Goal: Task Accomplishment & Management: Manage account settings

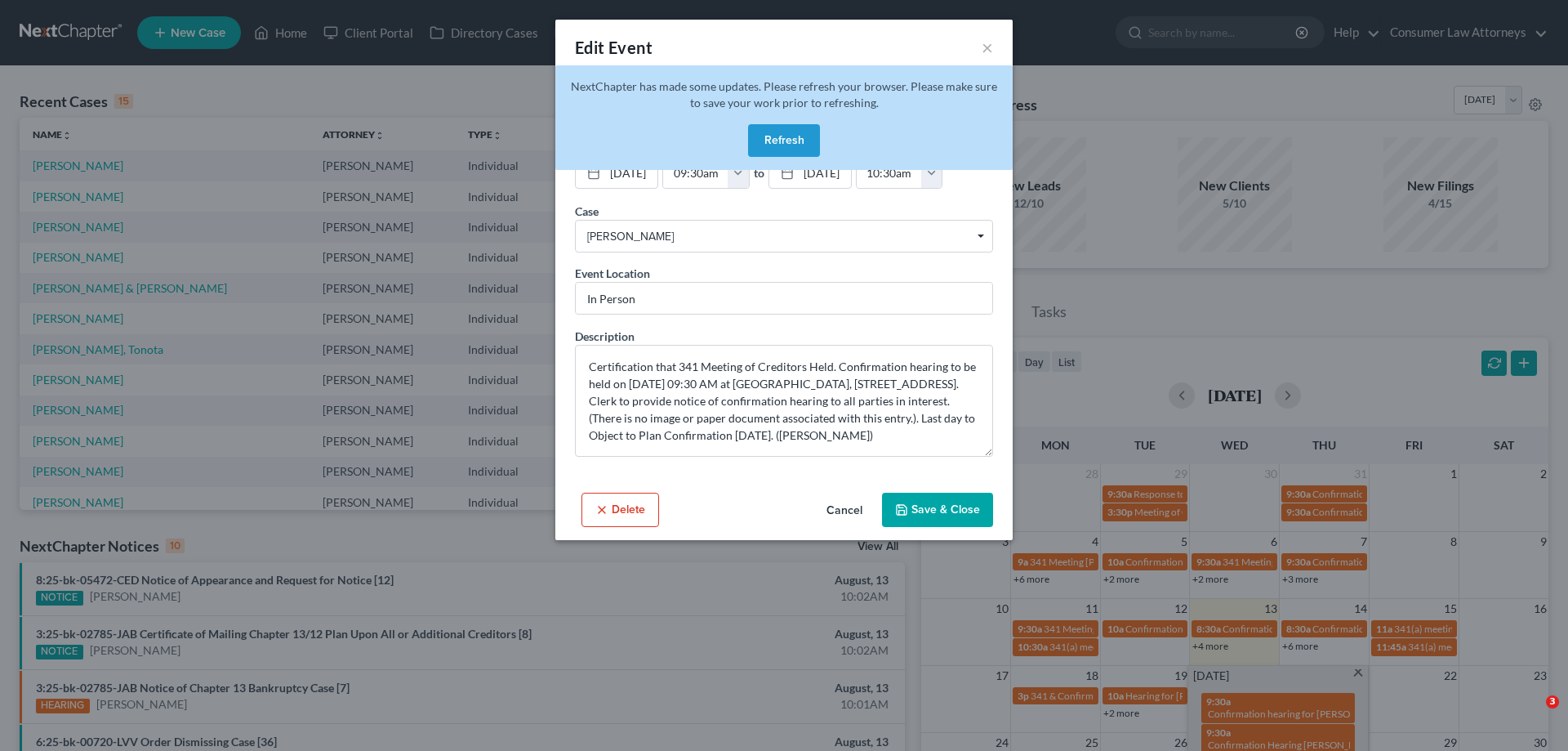
scroll to position [327, 0]
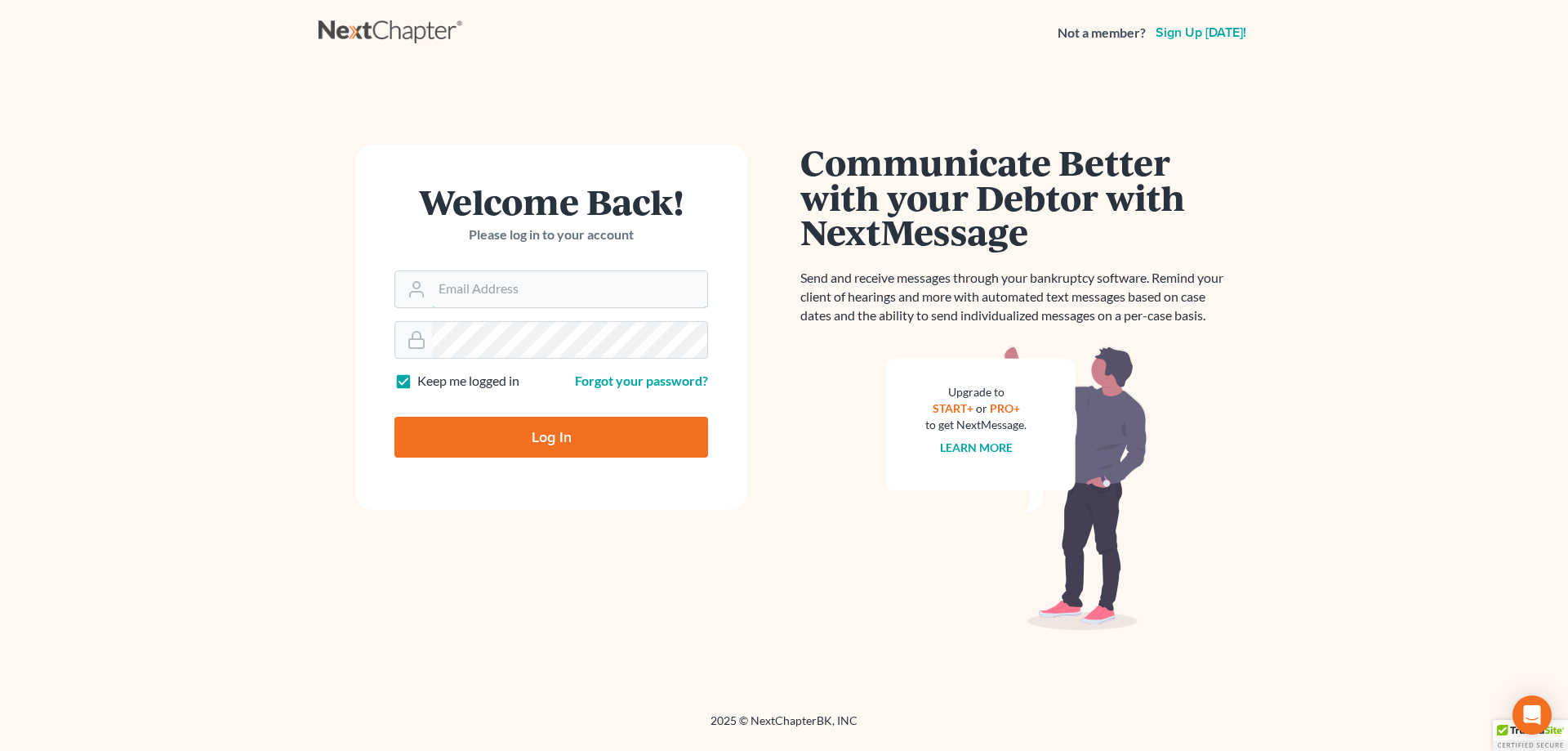
type input "[EMAIL_ADDRESS][DOMAIN_NAME]"
click at [552, 442] on input "Log In" at bounding box center [551, 437] width 314 height 41
type input "Thinking..."
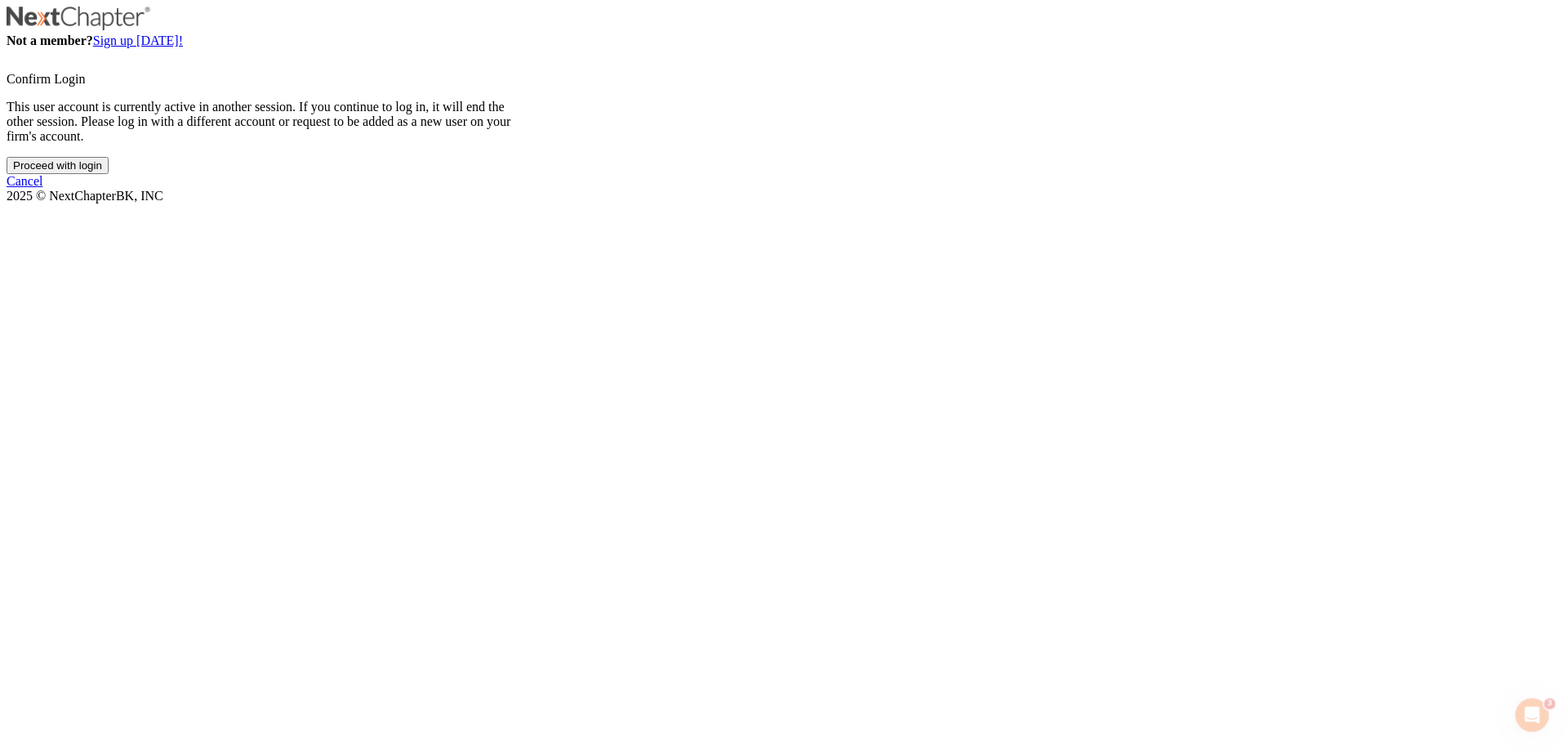
click at [109, 174] on input "Proceed with login" at bounding box center [58, 165] width 102 height 17
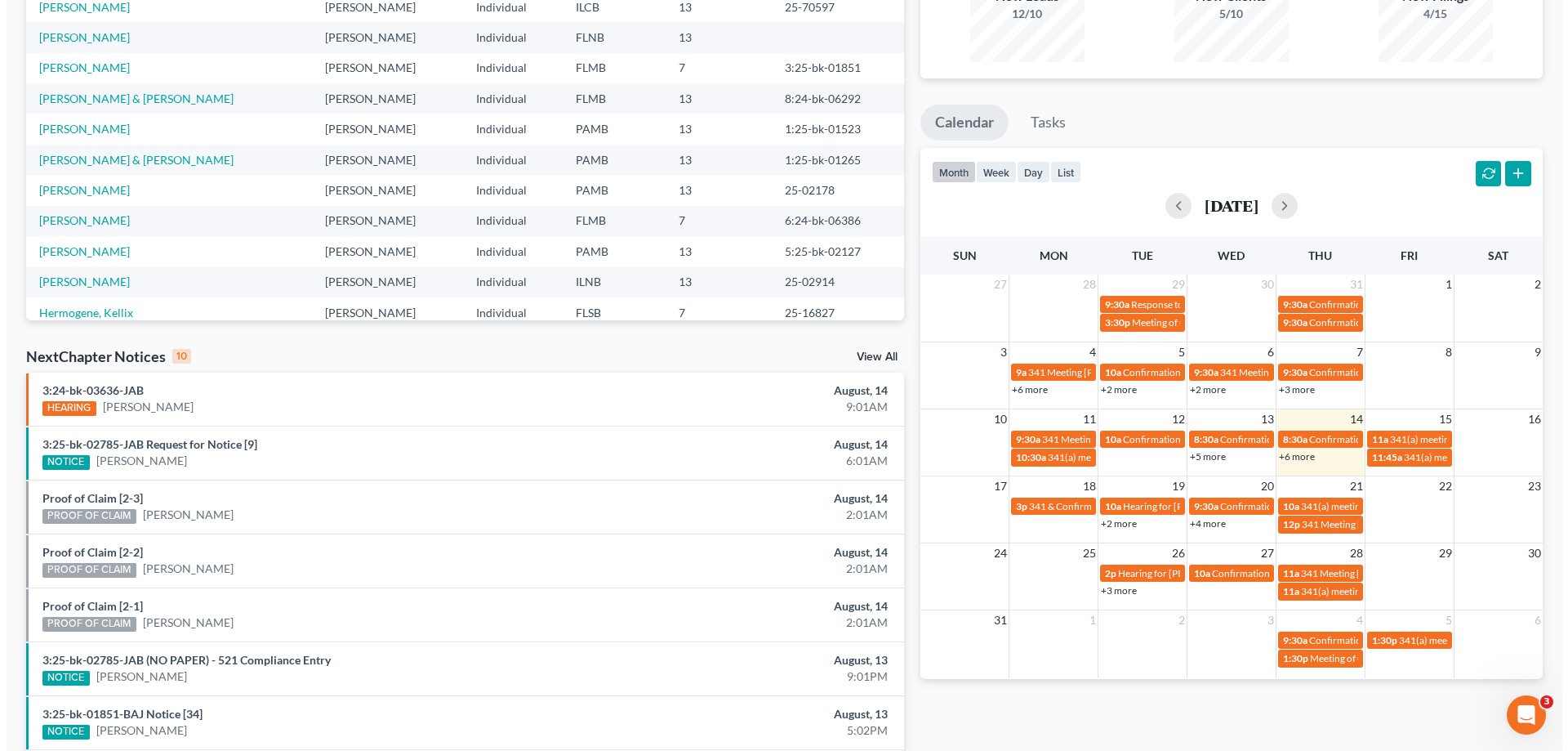
scroll to position [193, 0]
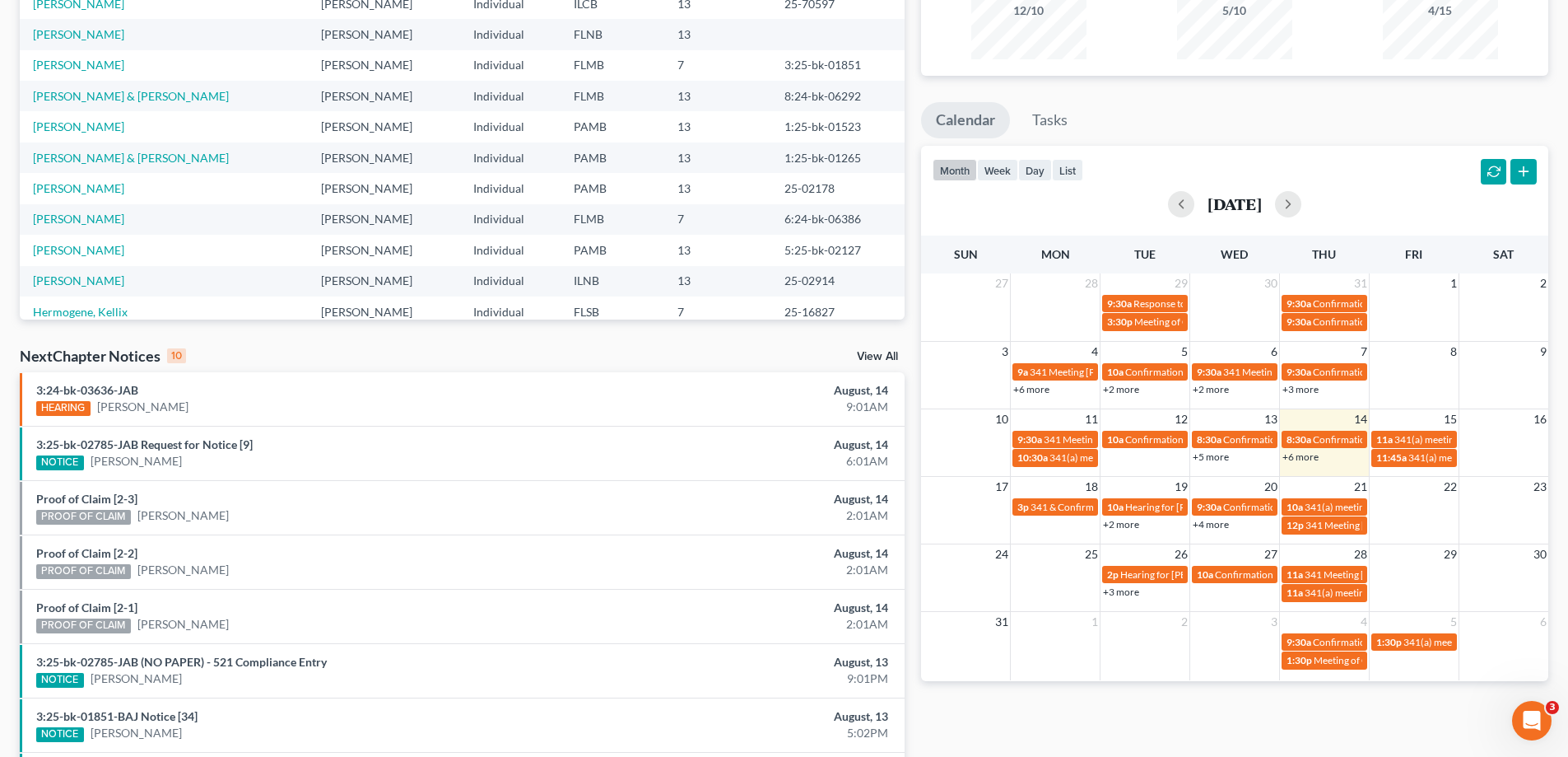
click at [1305, 453] on link "+6 more" at bounding box center [1300, 456] width 36 height 12
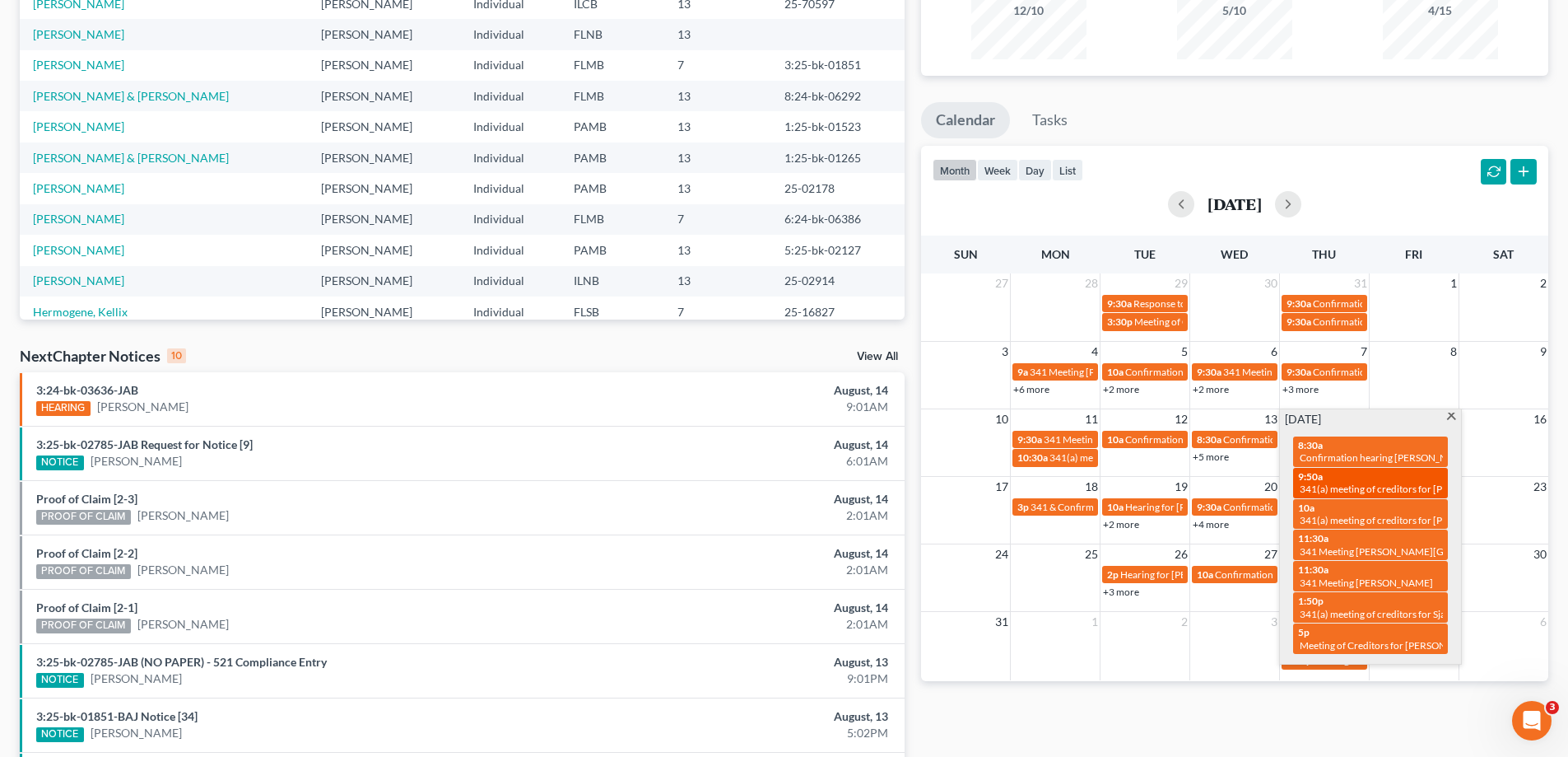
click at [1344, 473] on div "9:50a 341(a) meeting of creditors for Jeffery Johnson & Melinda Johnson" at bounding box center [1371, 482] width 145 height 25
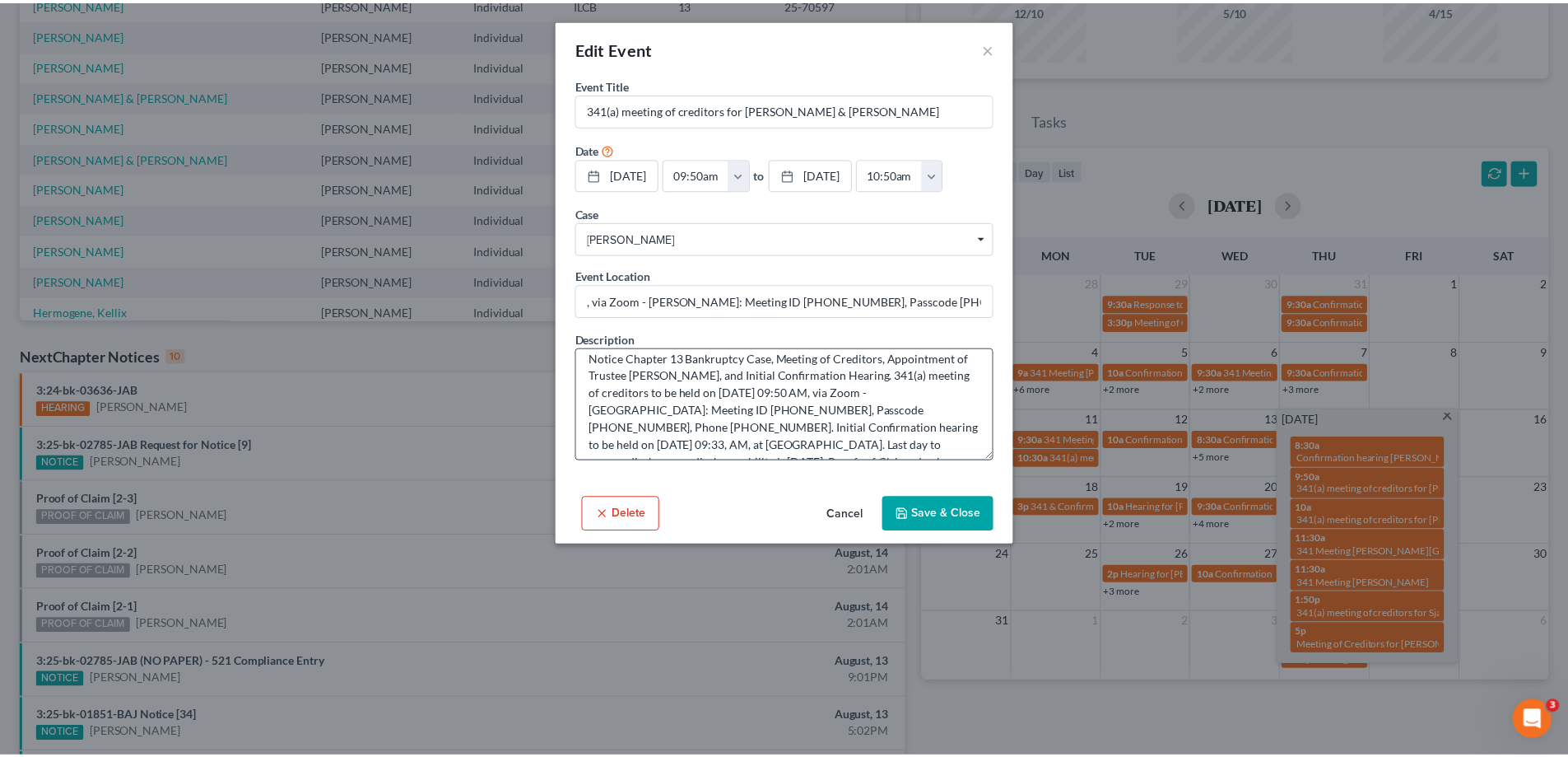
scroll to position [0, 0]
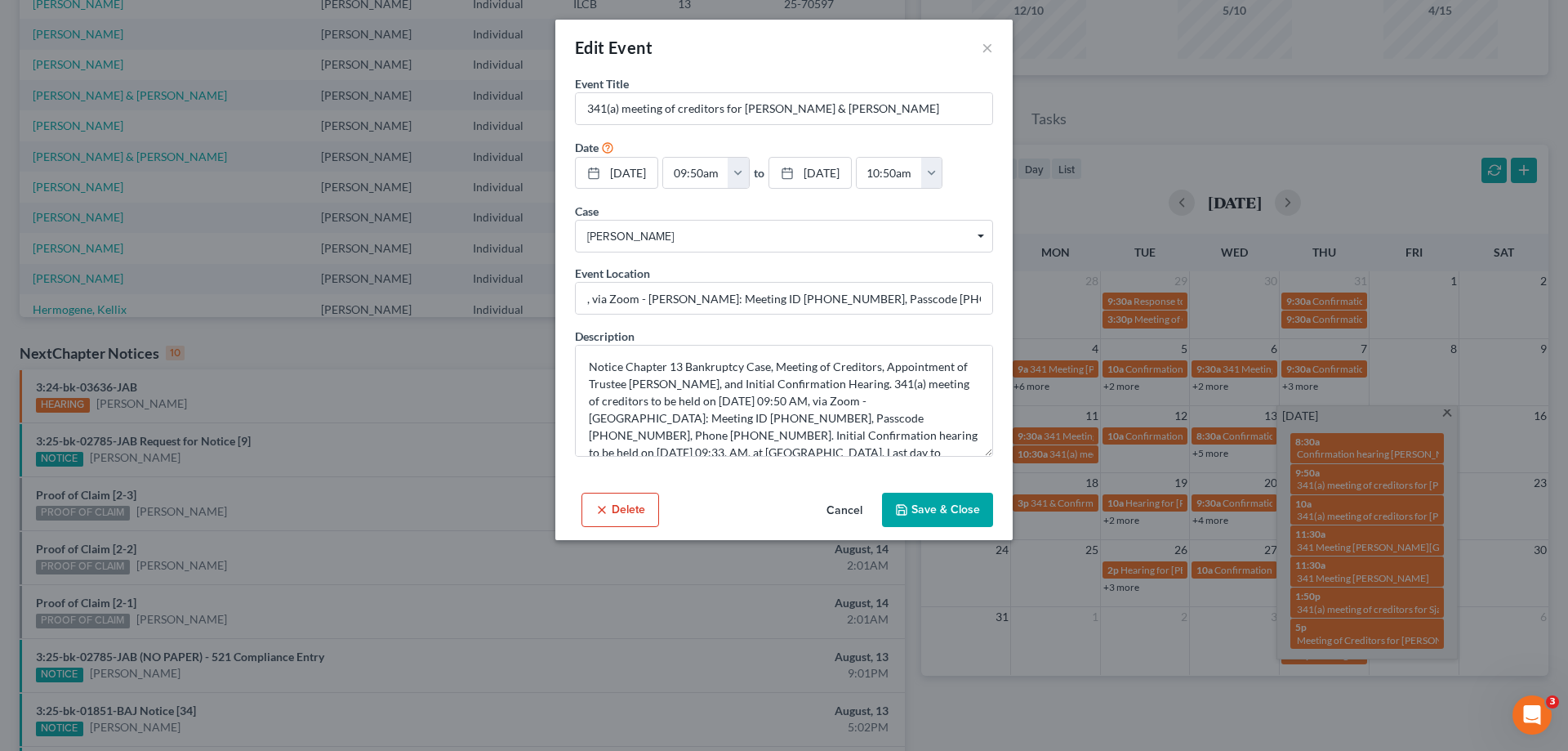
click at [149, 584] on div "Edit Event × Event Title * 341(a) meeting of creditors for Jeffery Johnson & Me…" at bounding box center [784, 375] width 1568 height 751
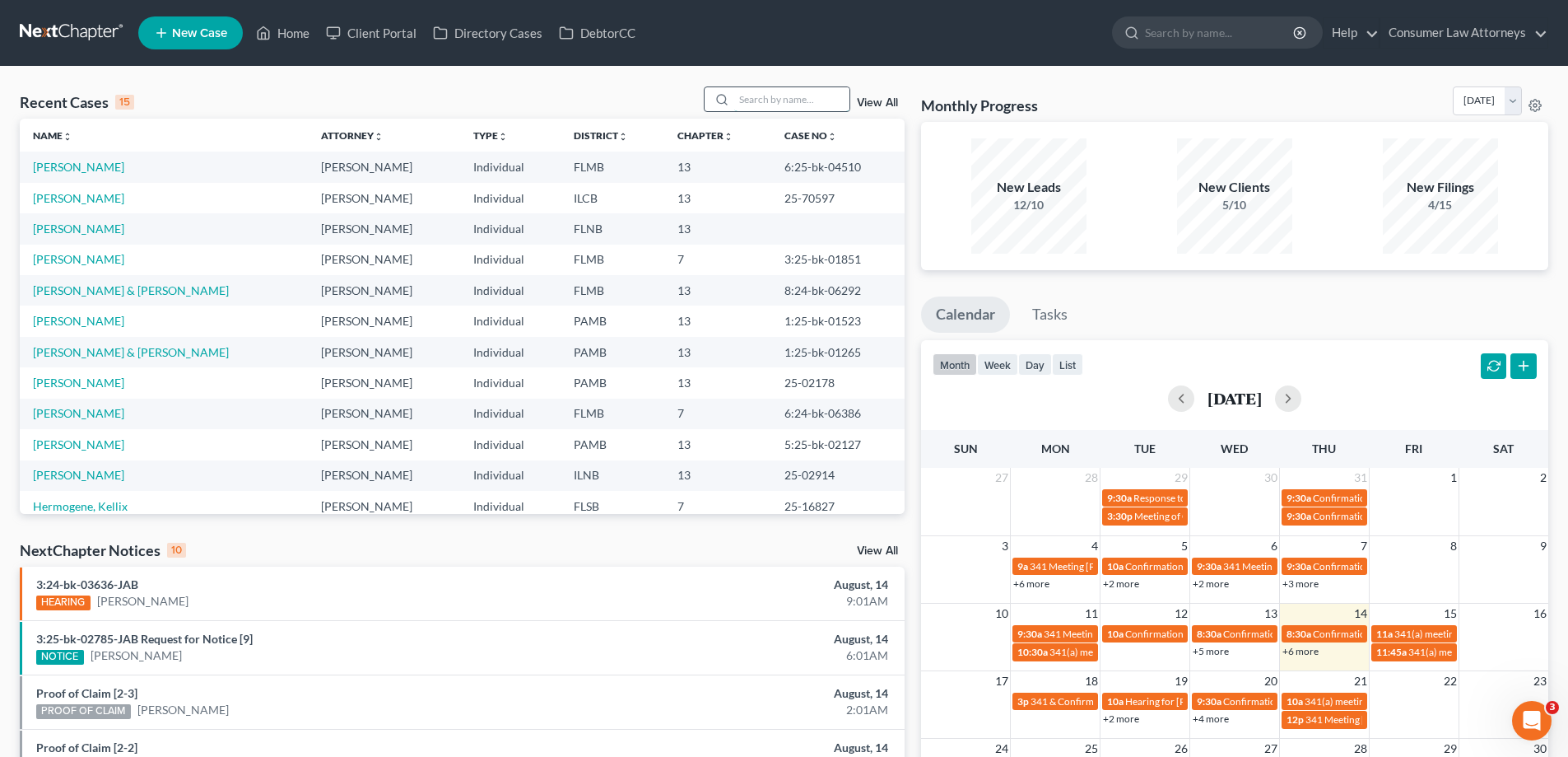
click at [791, 111] on input "search" at bounding box center [791, 99] width 115 height 24
type input "johnson"
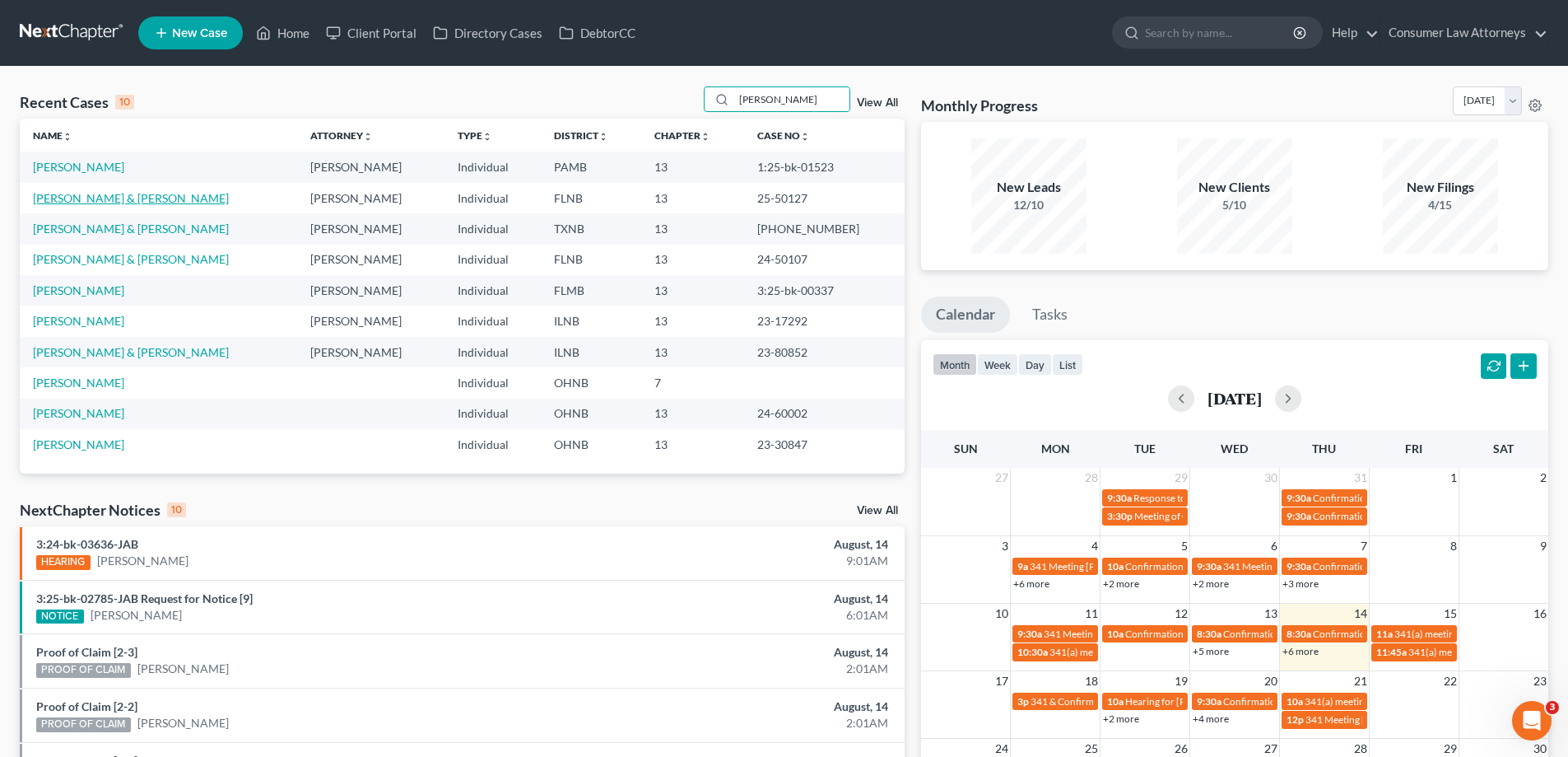
click at [128, 198] on link "[PERSON_NAME] & [PERSON_NAME]" at bounding box center [130, 197] width 196 height 14
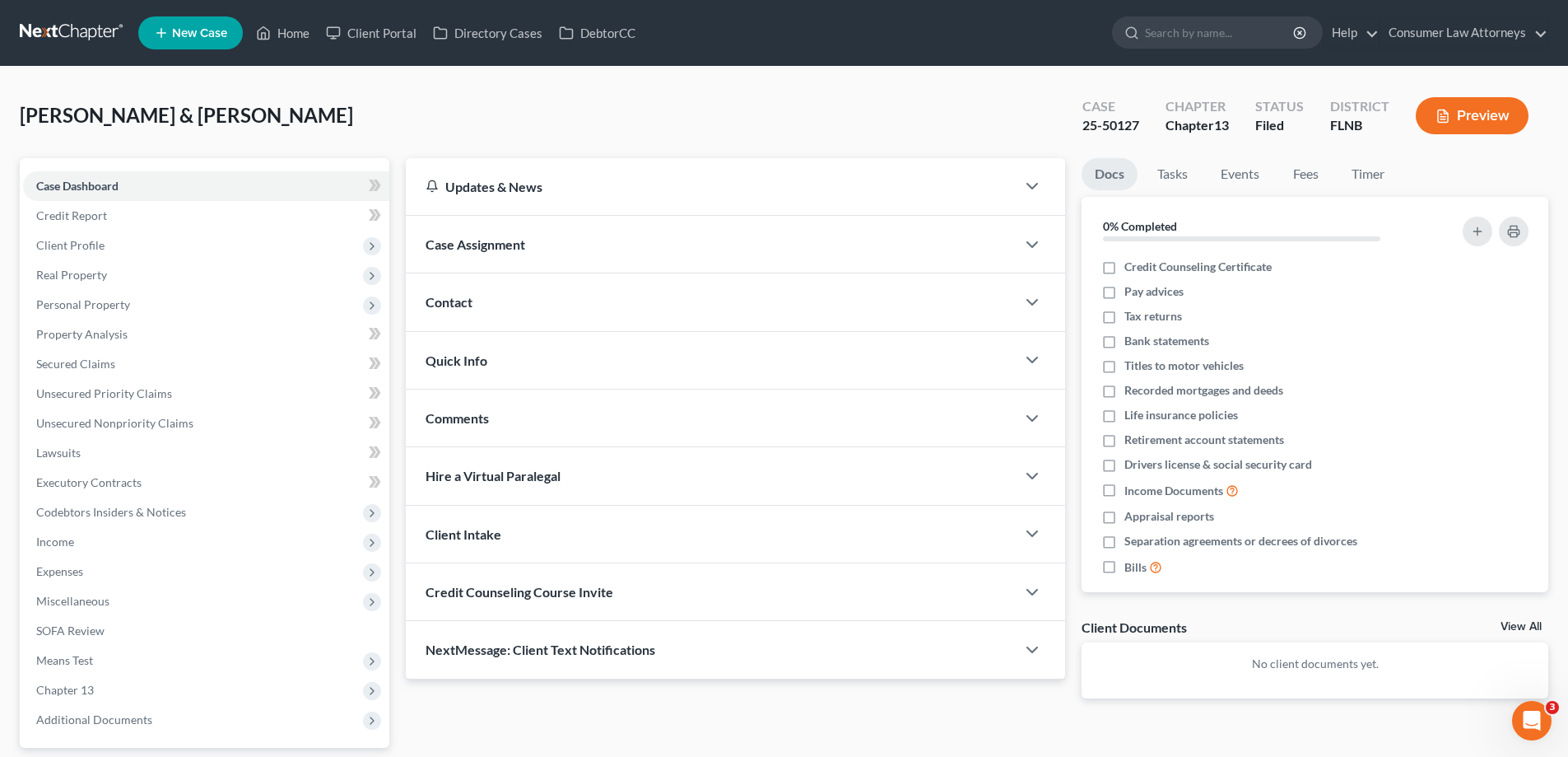
click at [127, 740] on div "Case Dashboard Payments Invoices Payments Payments Credit Report Client Profile…" at bounding box center [204, 453] width 370 height 590
click at [129, 725] on span "Additional Documents" at bounding box center [207, 720] width 367 height 30
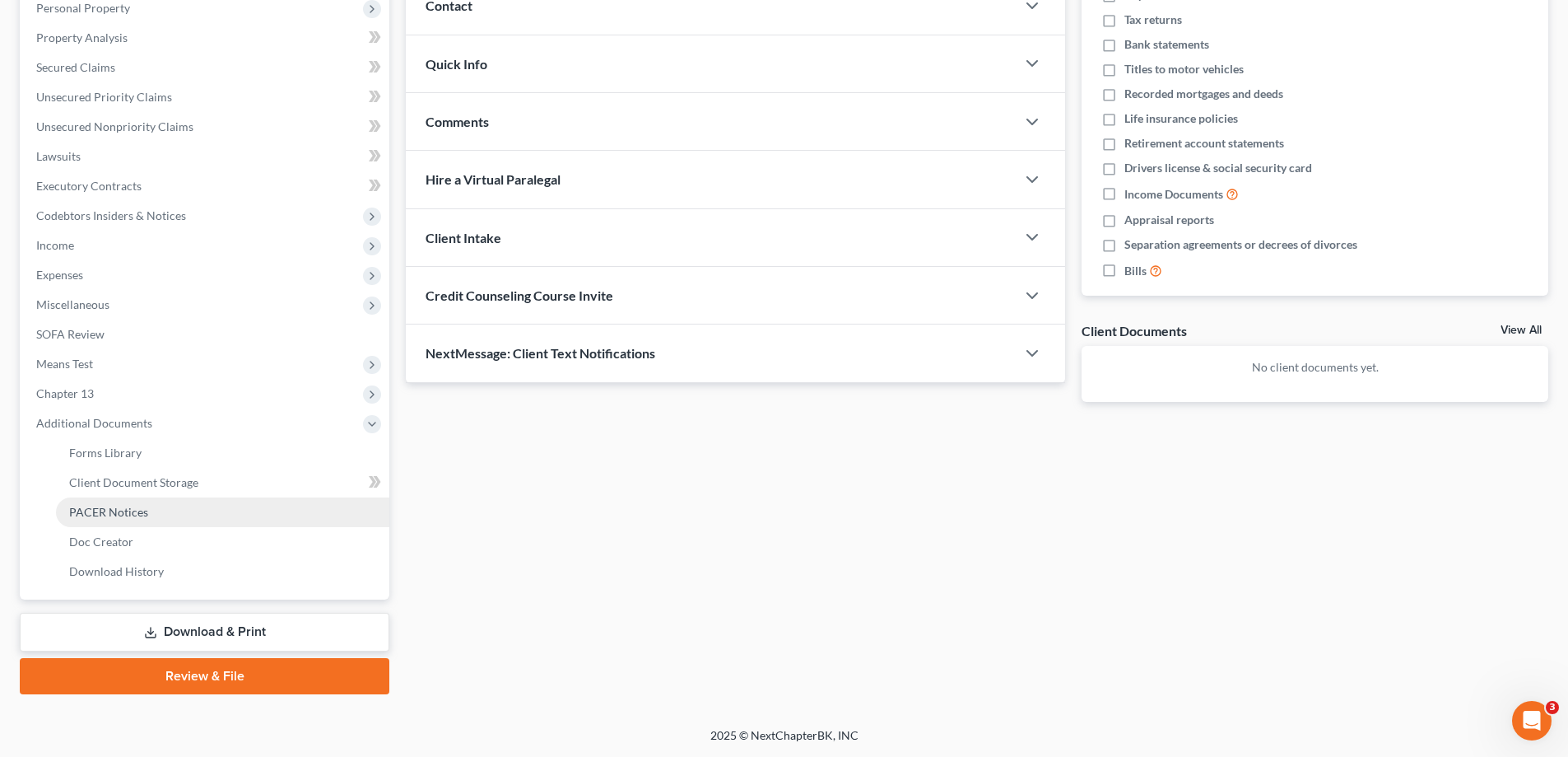
click at [172, 504] on link "PACER Notices" at bounding box center [223, 512] width 333 height 30
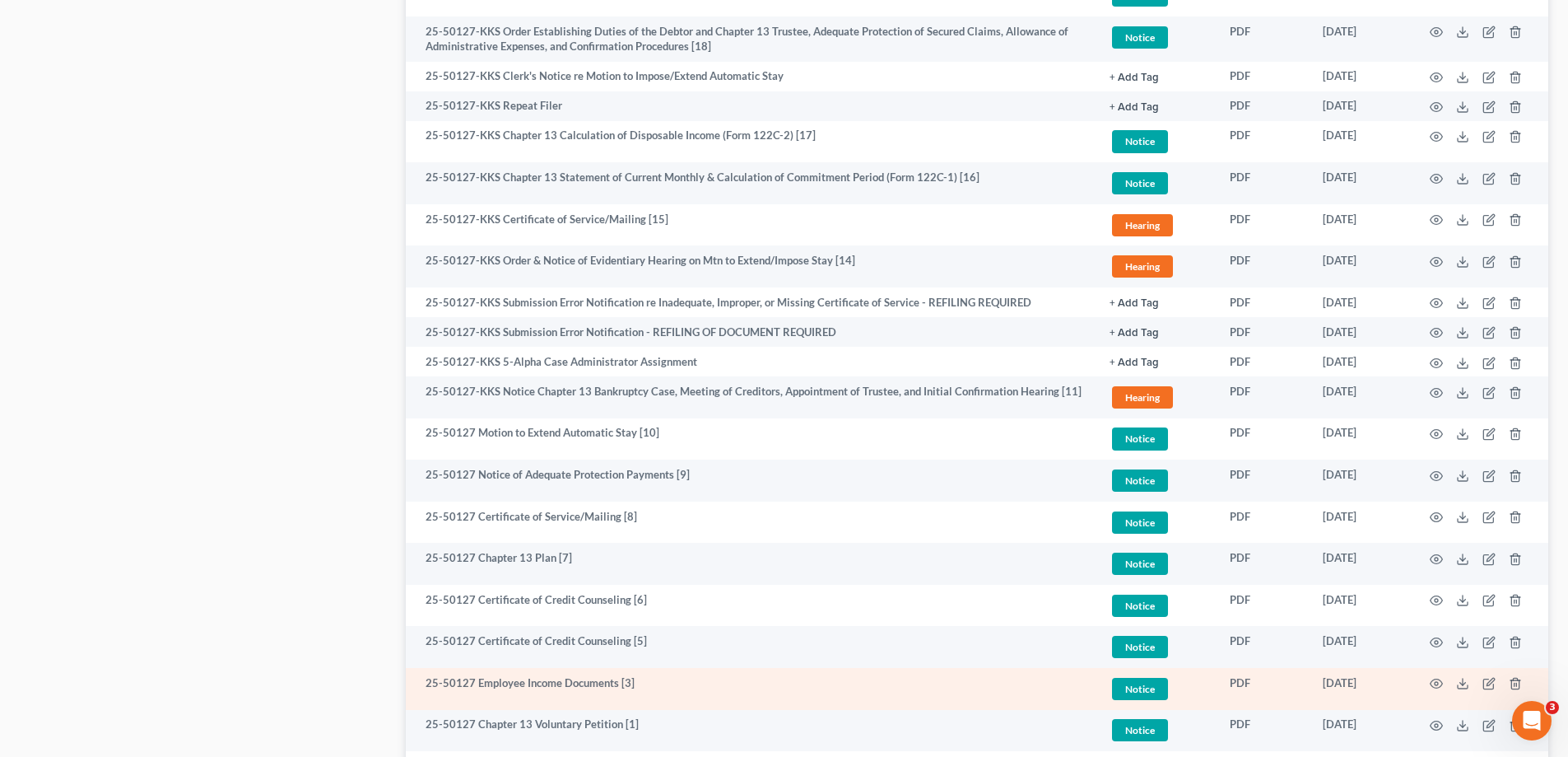
scroll to position [1352, 0]
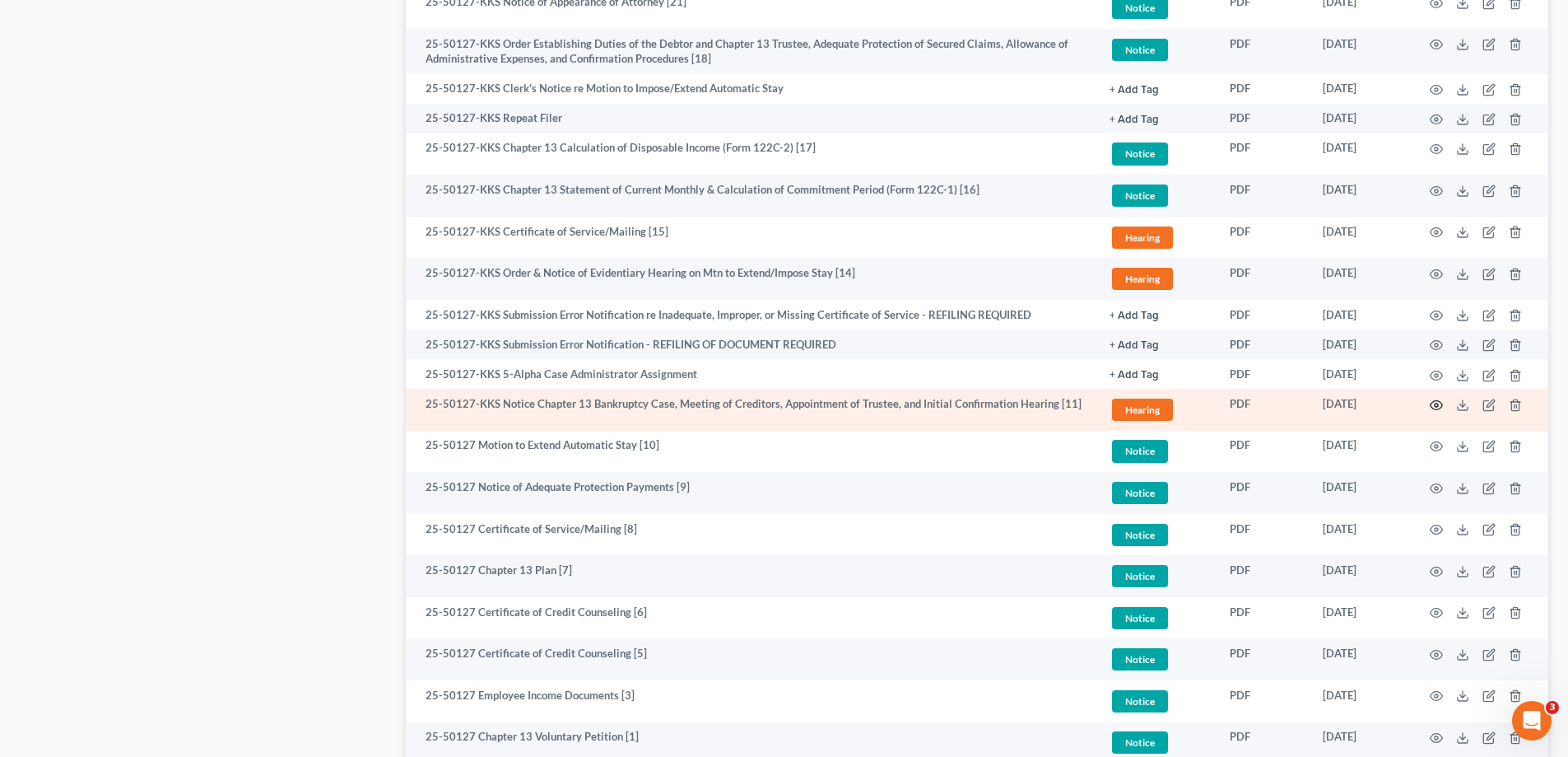
click at [1438, 401] on icon "button" at bounding box center [1436, 405] width 13 height 13
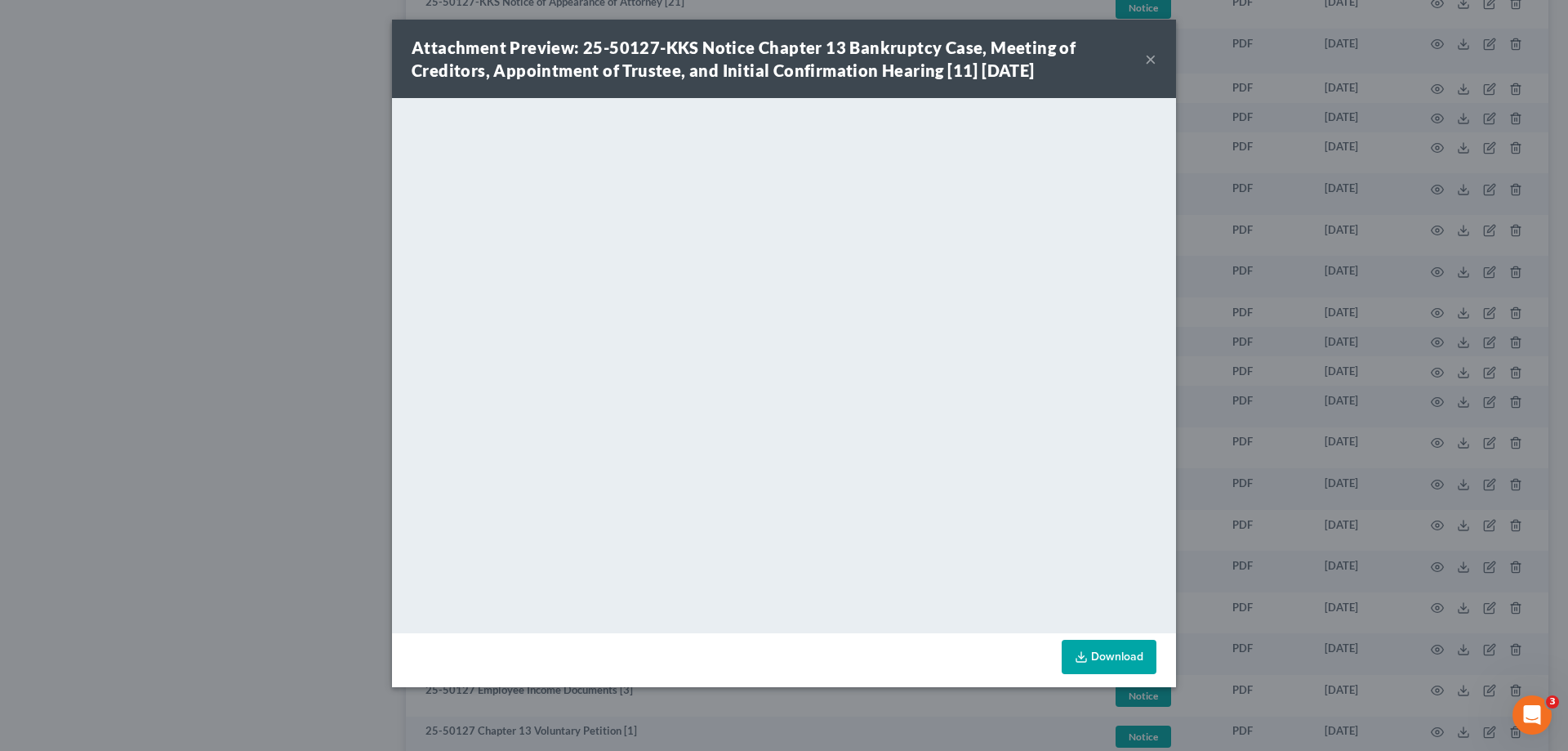
click at [108, 385] on div "Attachment Preview: 25-50127-KKS Notice Chapter 13 Bankruptcy Case, Meeting of …" at bounding box center [784, 375] width 1568 height 751
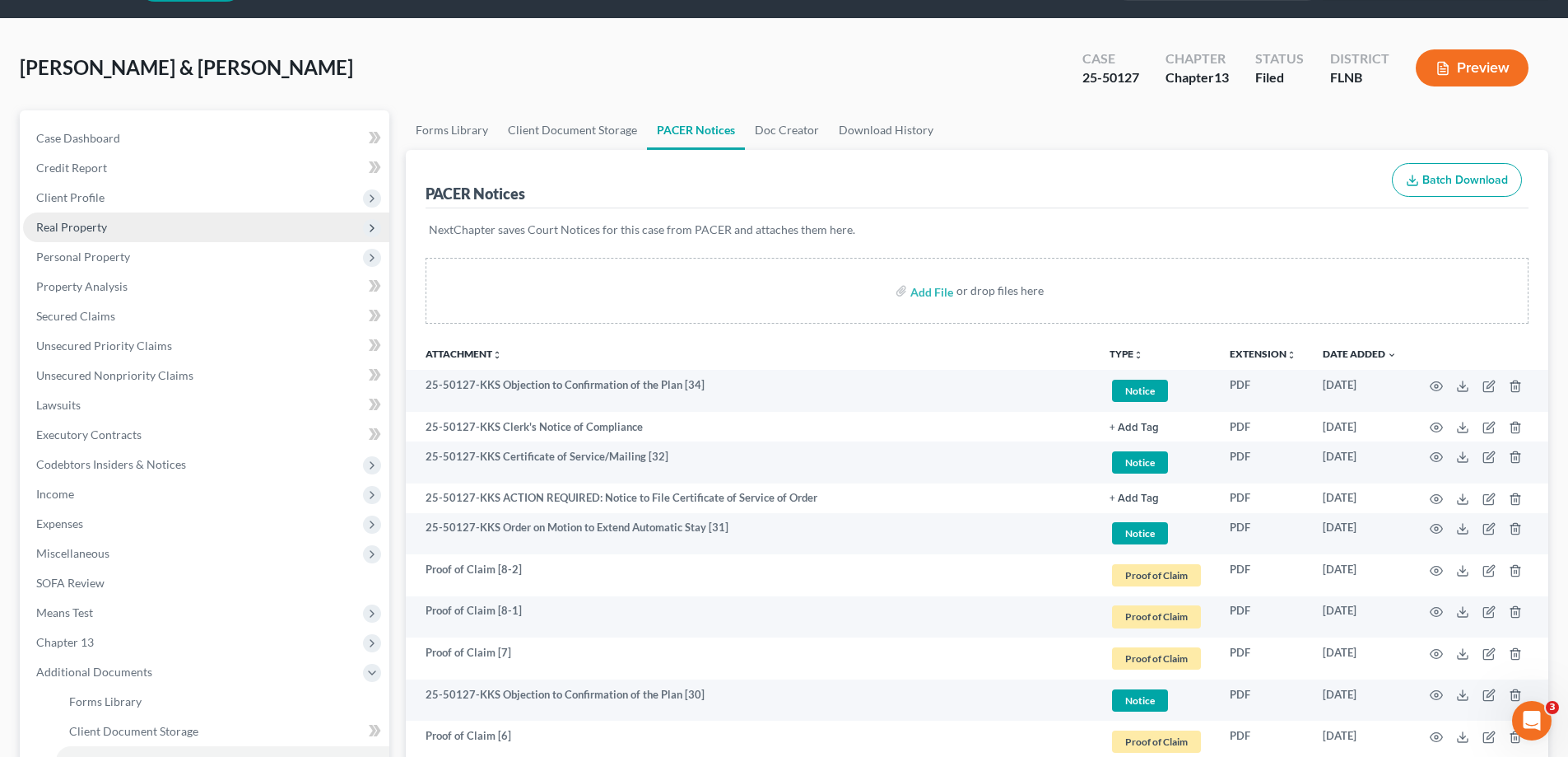
scroll to position [0, 0]
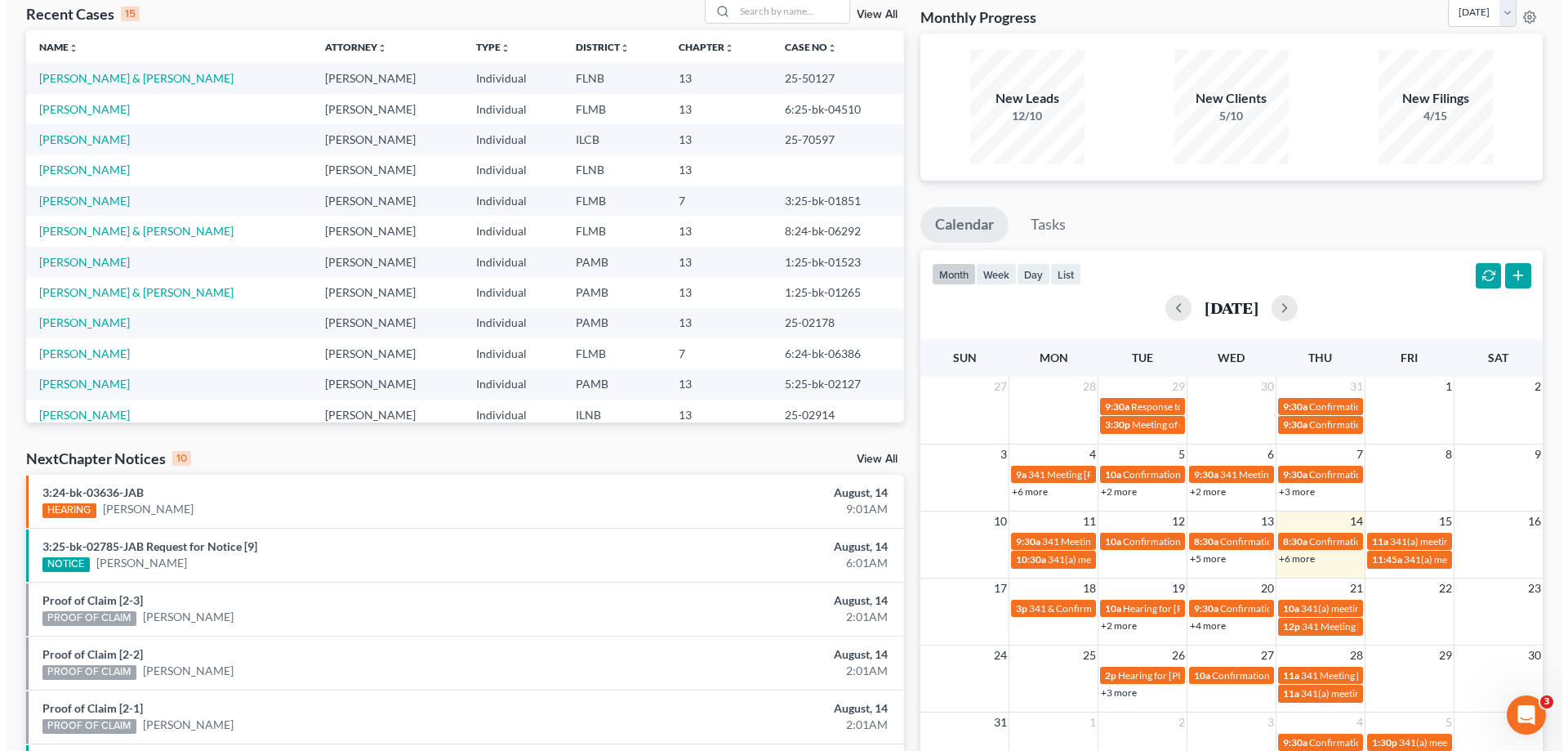
scroll to position [245, 0]
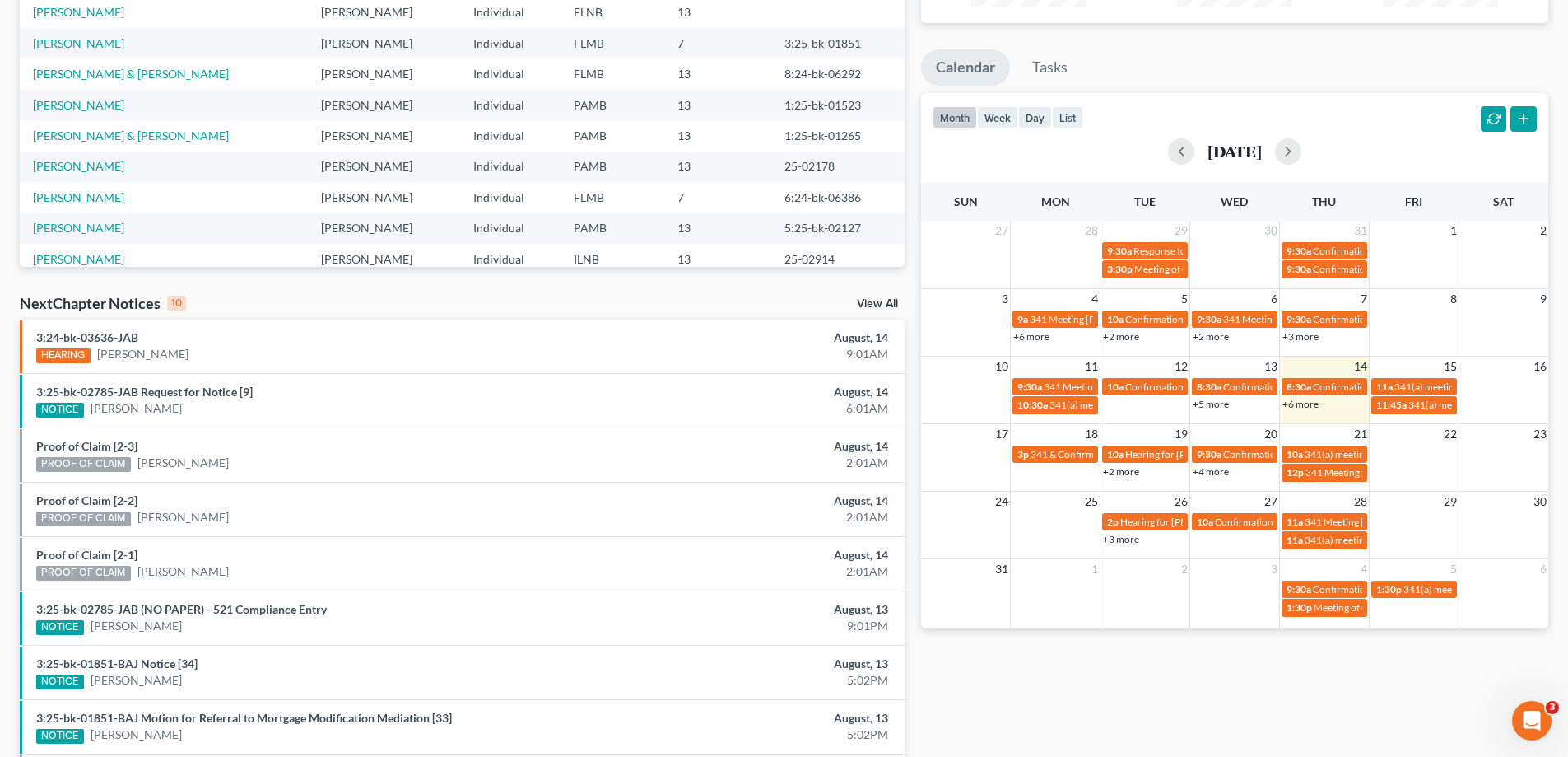
click at [1305, 401] on link "+6 more" at bounding box center [1300, 403] width 36 height 12
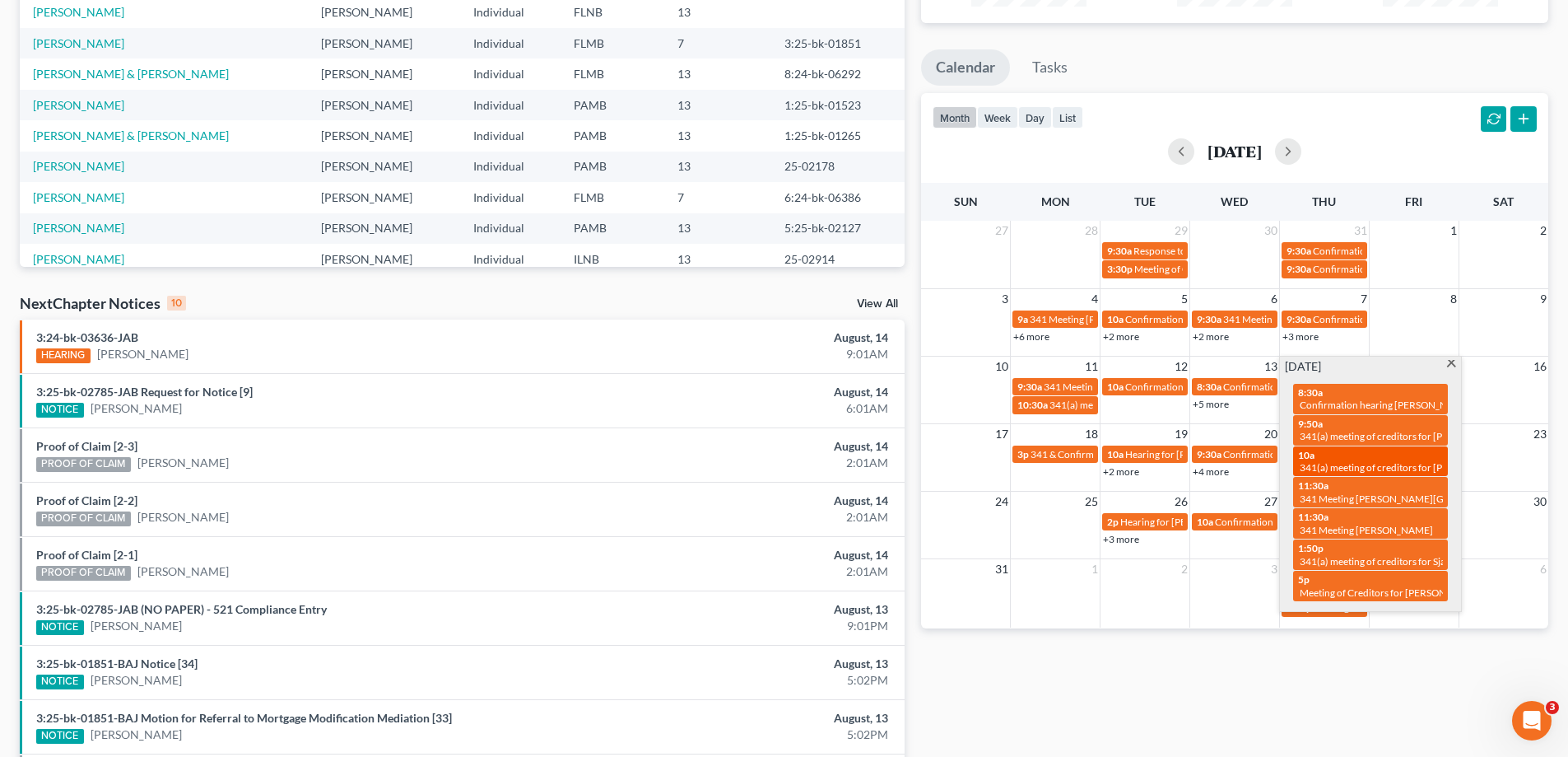
click at [1357, 463] on span "341(a) meeting of creditors for [PERSON_NAME]" at bounding box center [1404, 467] width 211 height 12
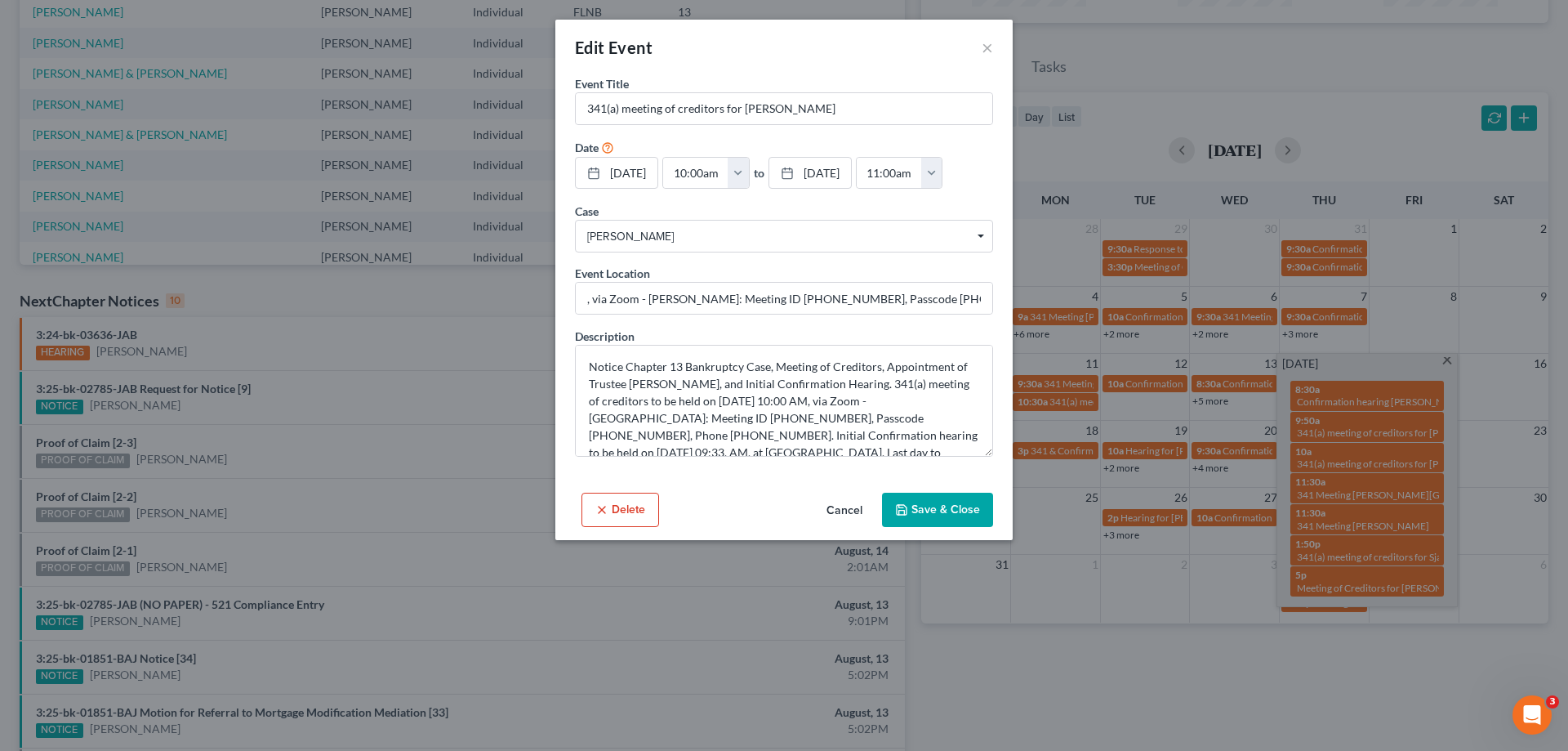
click at [857, 511] on button "Cancel" at bounding box center [844, 510] width 62 height 32
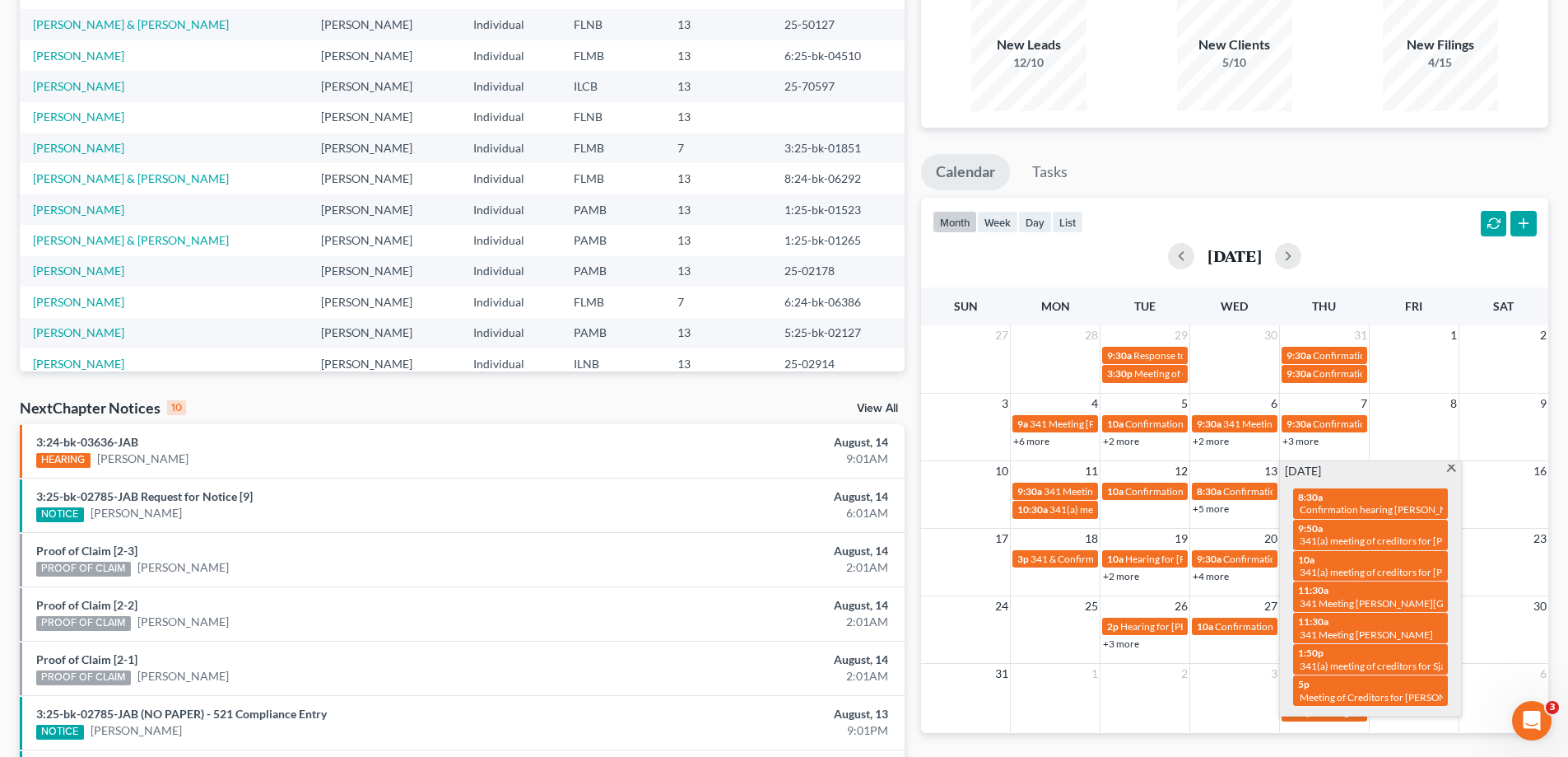
scroll to position [0, 0]
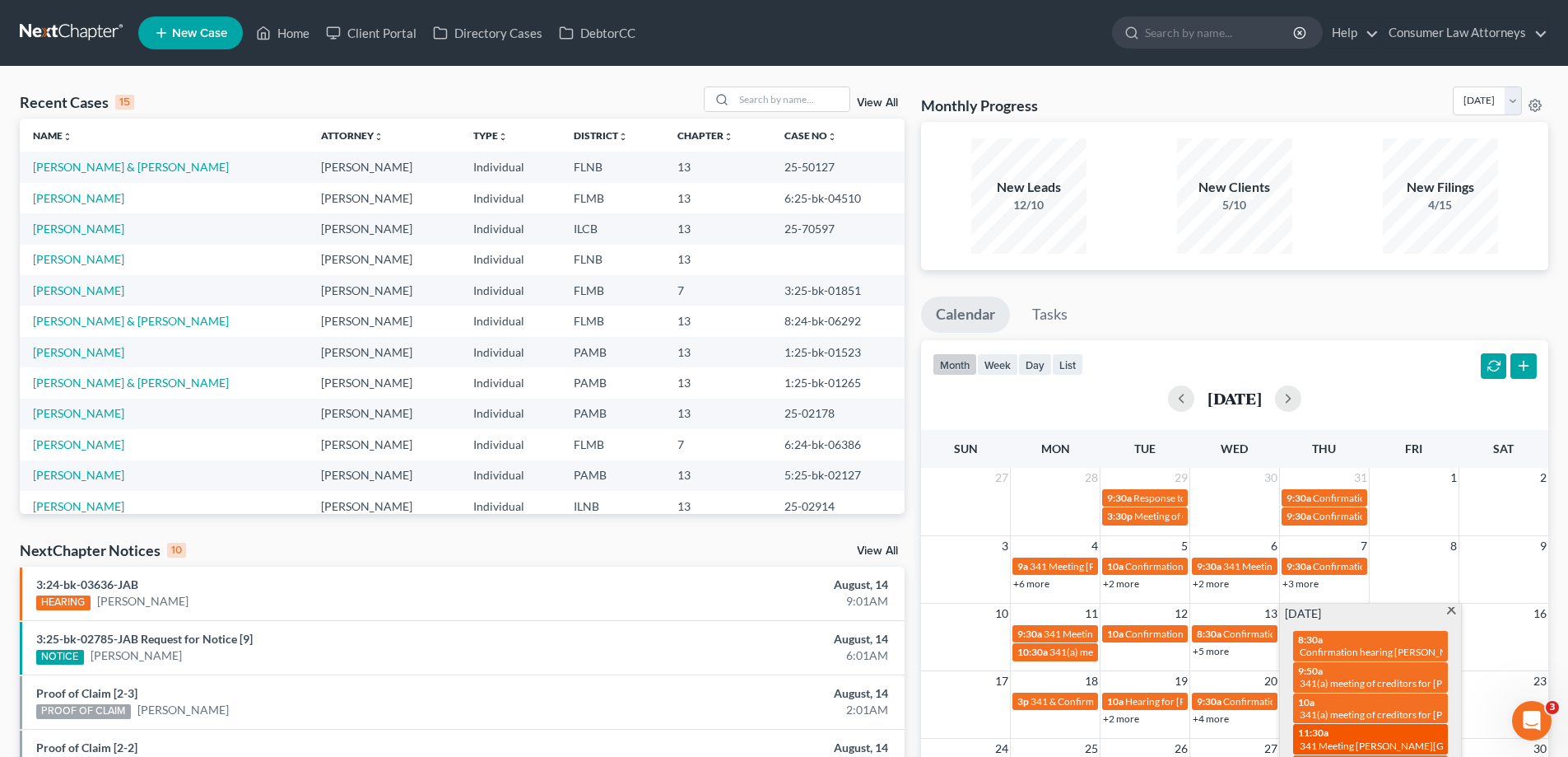
click at [1343, 739] on span "341 Meeting [PERSON_NAME][GEOGRAPHIC_DATA]" at bounding box center [1416, 745] width 233 height 12
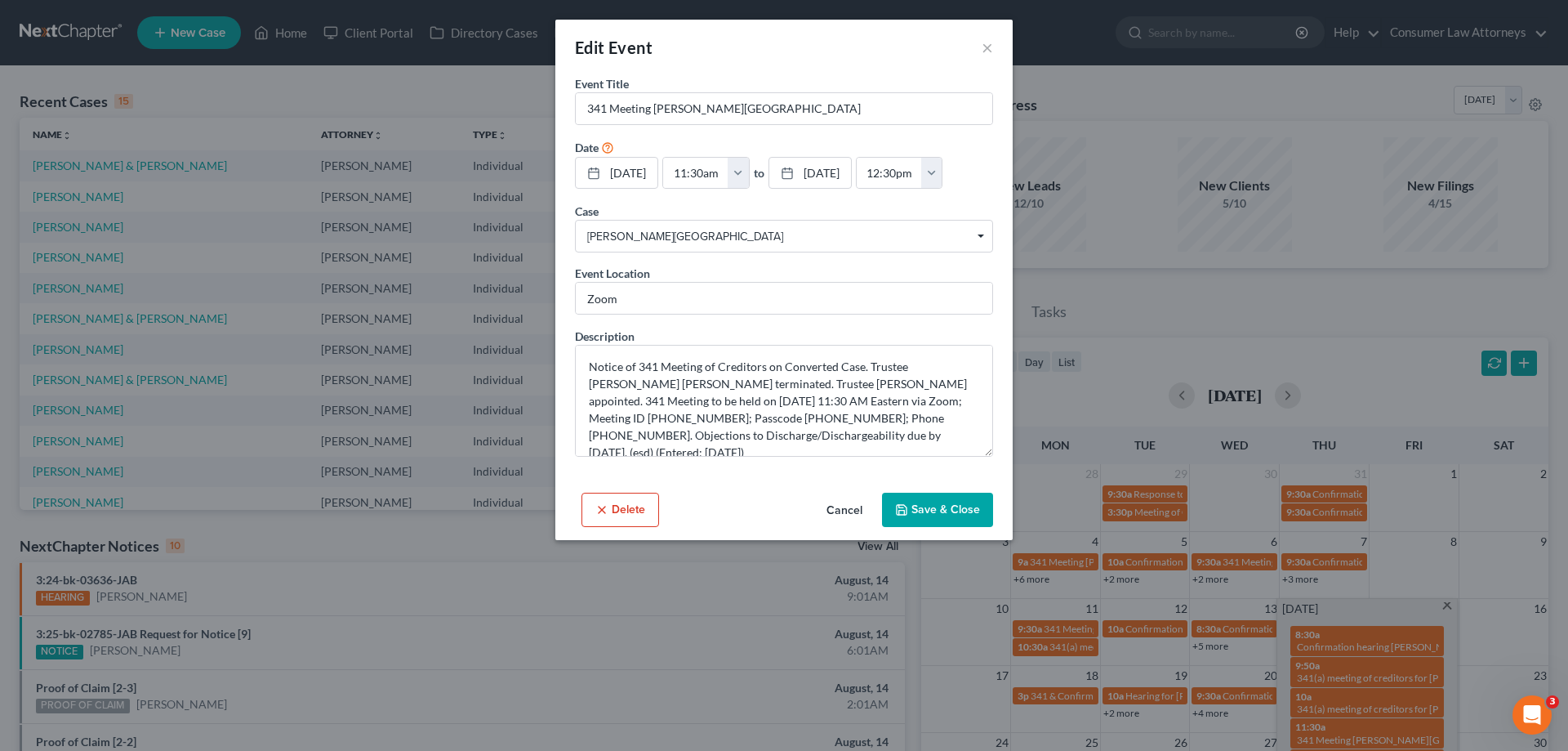
click at [847, 513] on button "Cancel" at bounding box center [844, 510] width 62 height 32
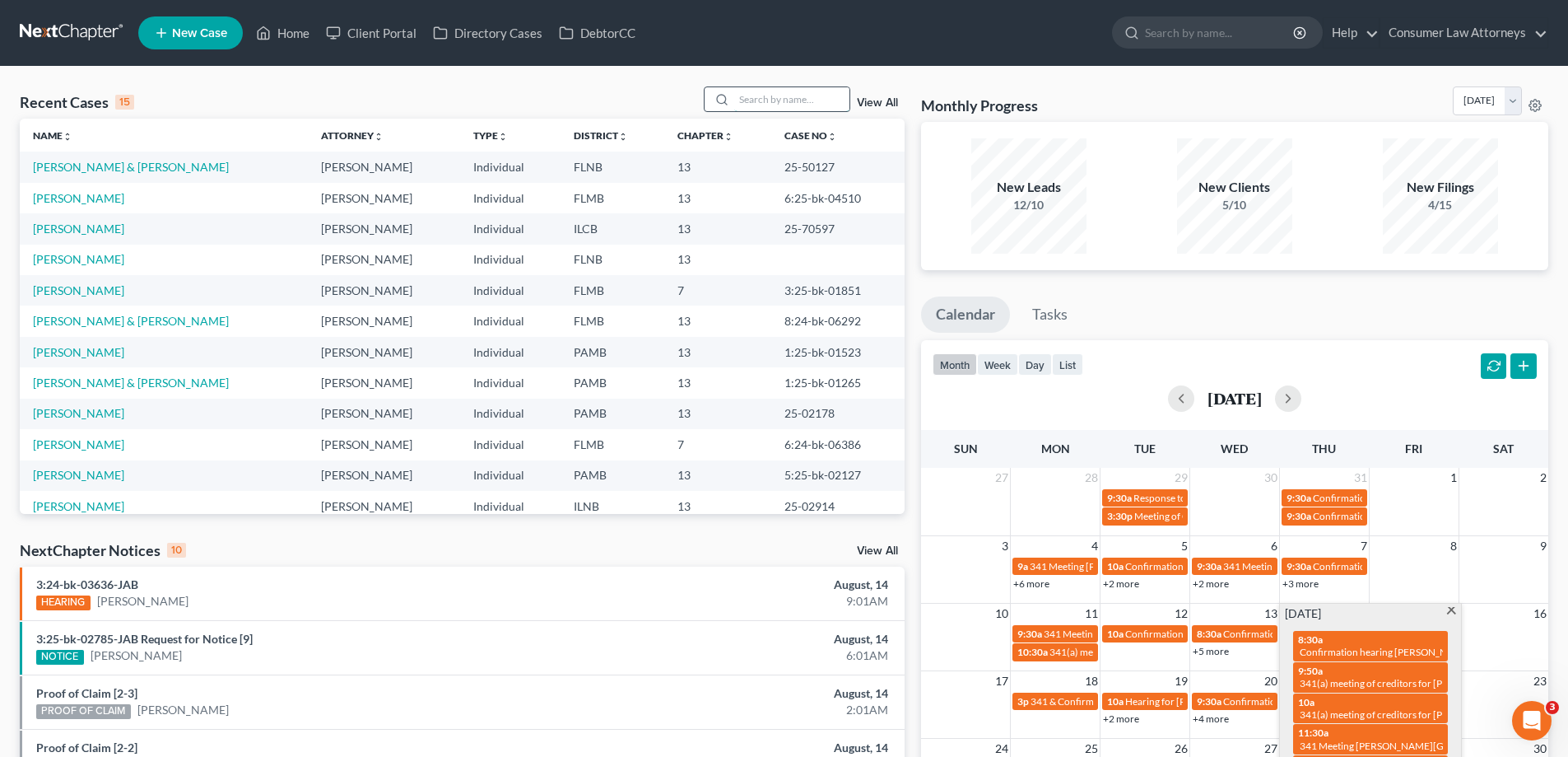
click at [806, 102] on input "search" at bounding box center [791, 99] width 115 height 24
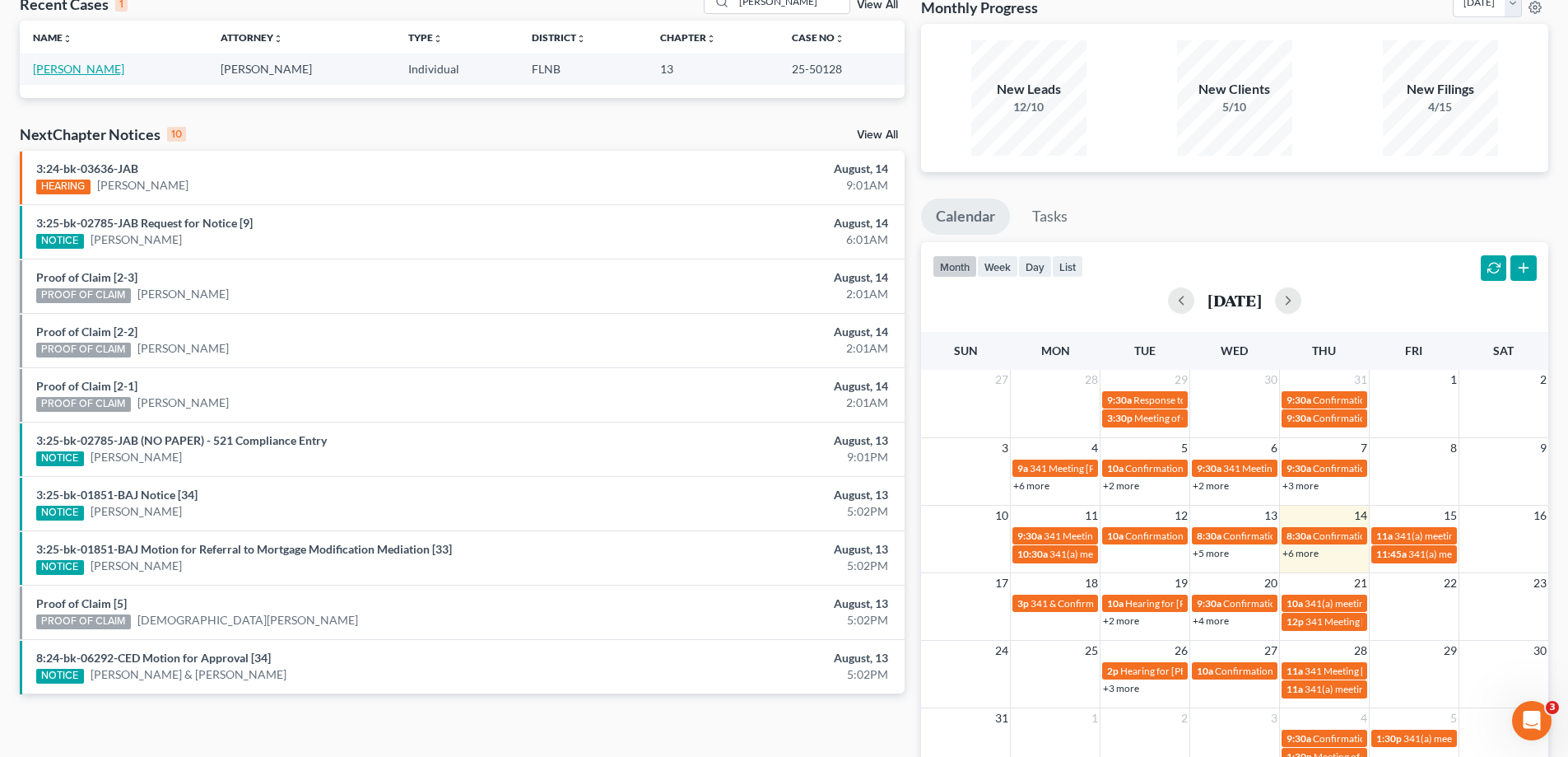
scroll to position [195, 0]
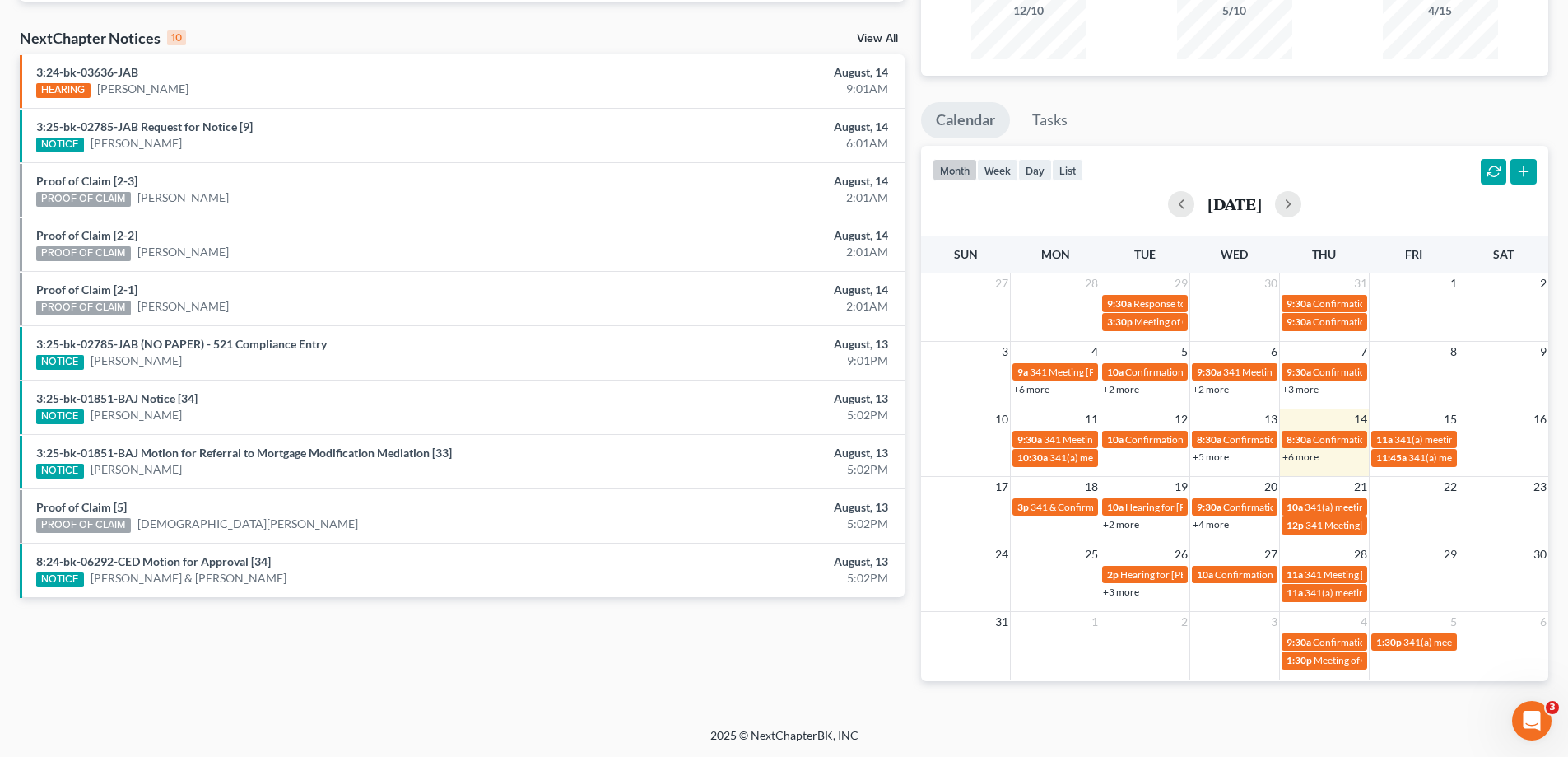
click at [1318, 456] on div "+6 more" at bounding box center [1324, 457] width 89 height 17
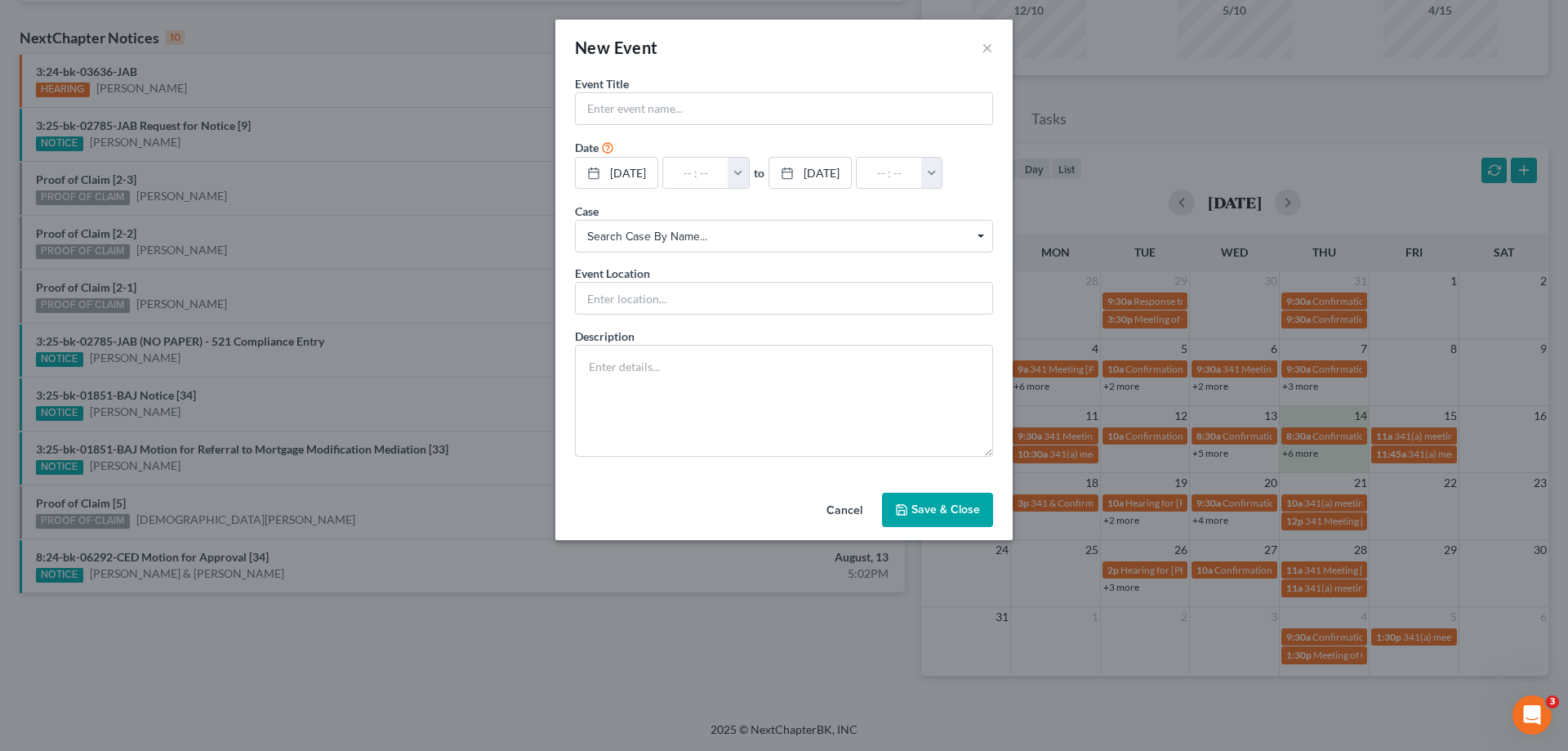
click at [1144, 745] on div "New Event × Event Title * Date [DATE] close Date [DATE] Time 12:00 AM chevron_l…" at bounding box center [784, 375] width 1568 height 751
click at [1145, 744] on div "New Event × Event Title * Date [DATE] close Date [DATE] Time 12:00 AM chevron_l…" at bounding box center [784, 375] width 1568 height 751
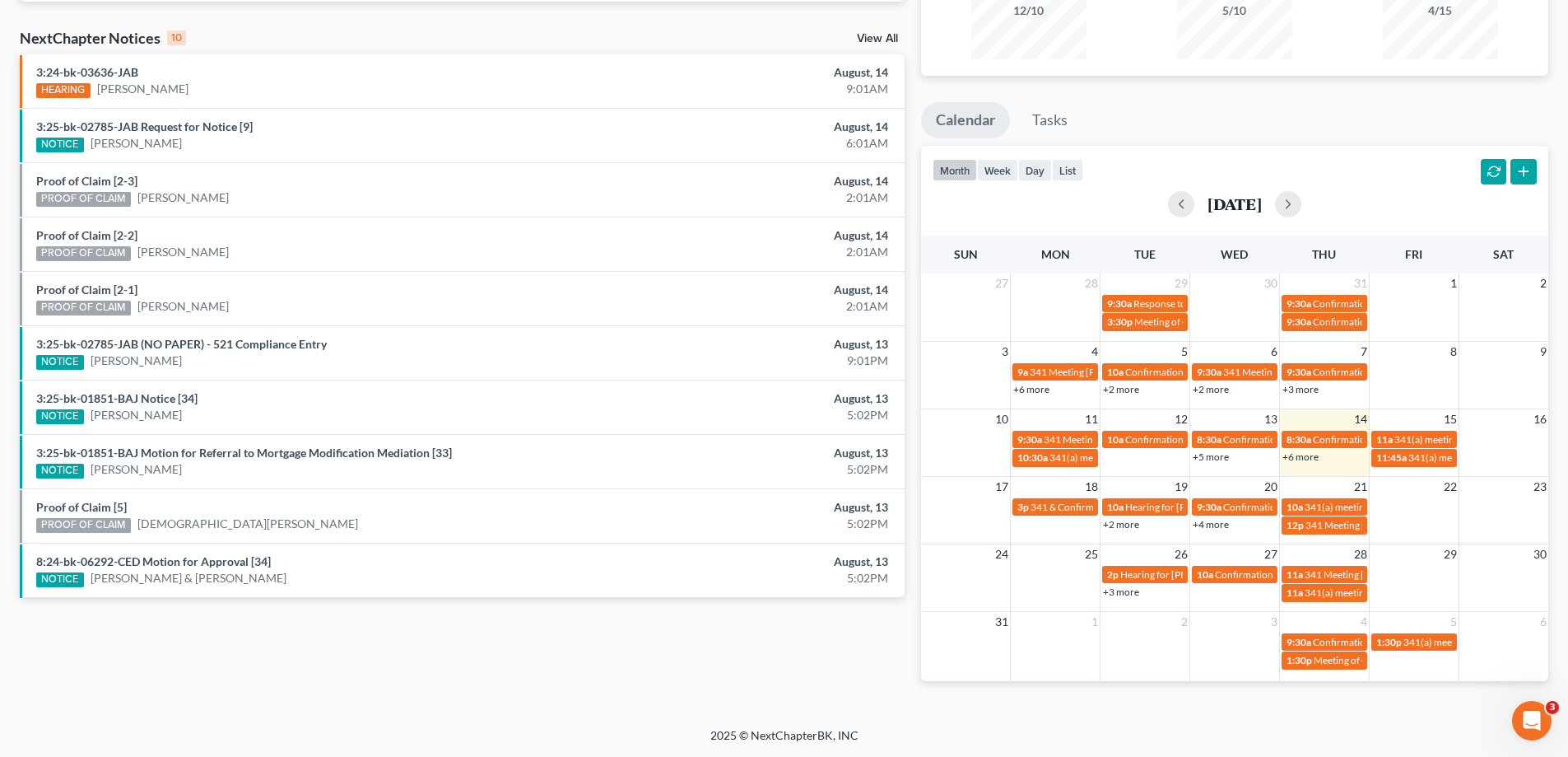
click at [1308, 458] on link "+6 more" at bounding box center [1300, 456] width 36 height 12
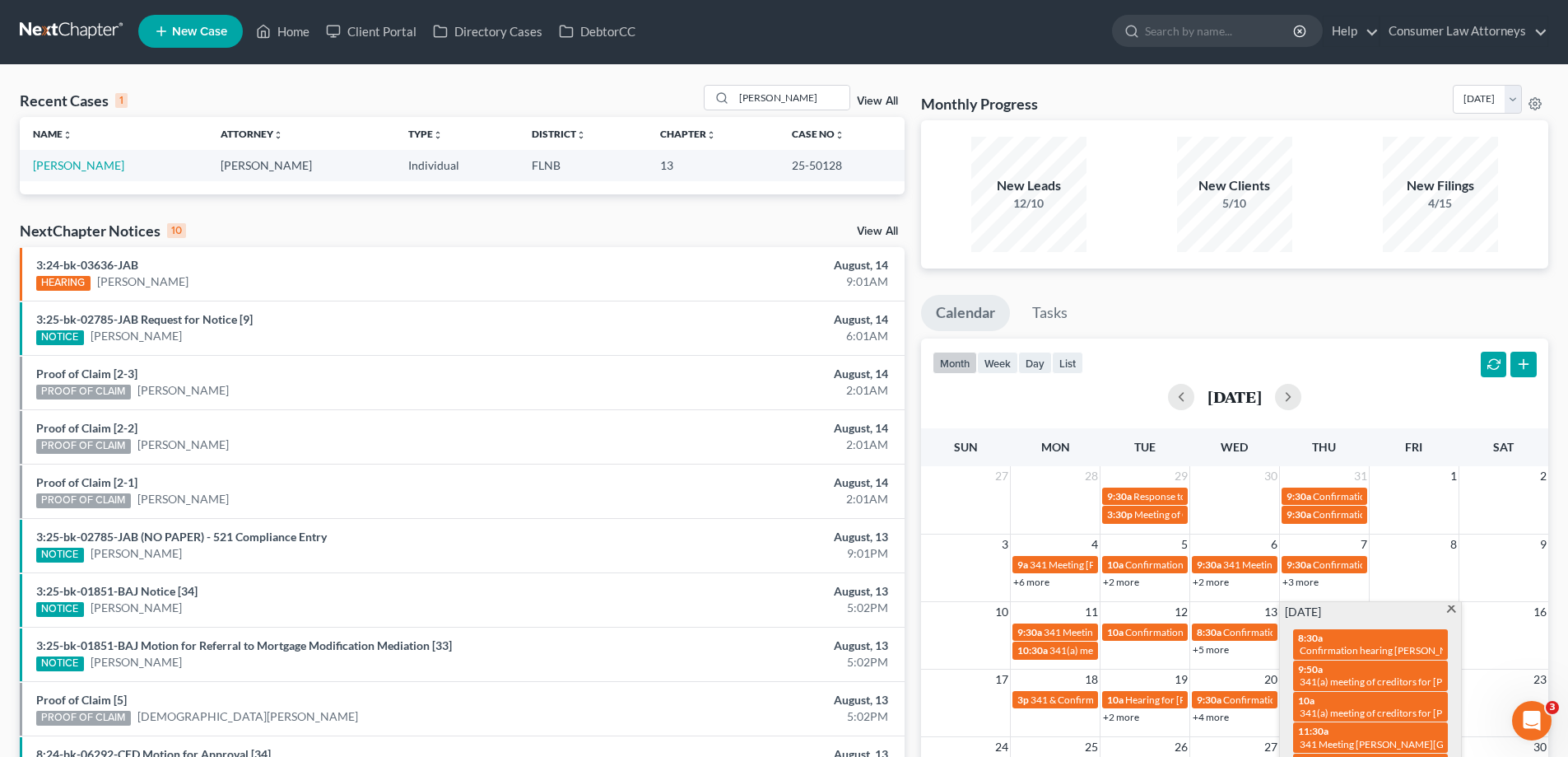
scroll to position [0, 0]
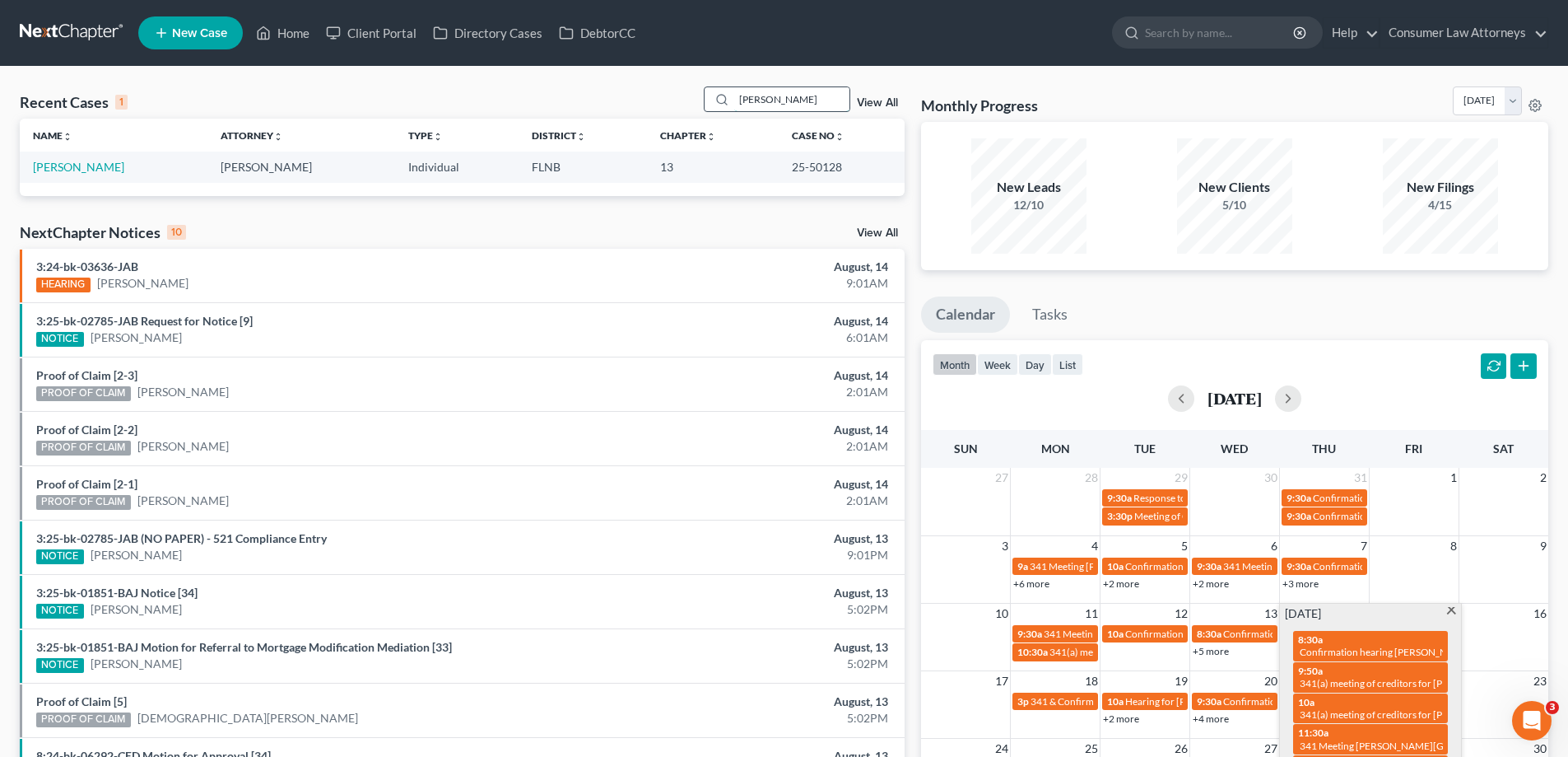
click at [826, 100] on input "[PERSON_NAME]" at bounding box center [791, 99] width 115 height 24
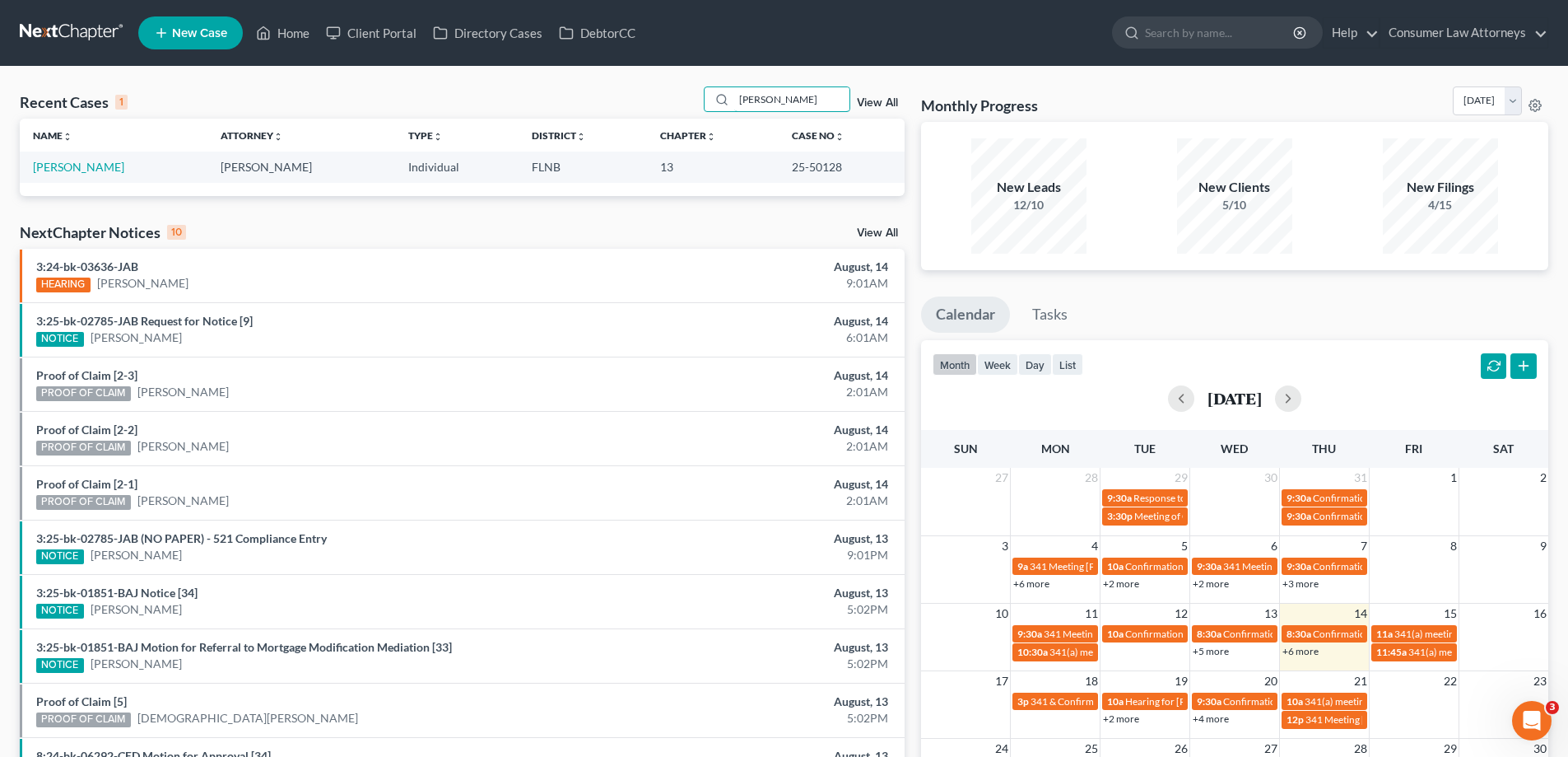
drag, startPoint x: 797, startPoint y: 105, endPoint x: 634, endPoint y: 105, distance: 163.0
click at [634, 105] on div "Recent Cases 1 [PERSON_NAME] View All" at bounding box center [462, 102] width 885 height 32
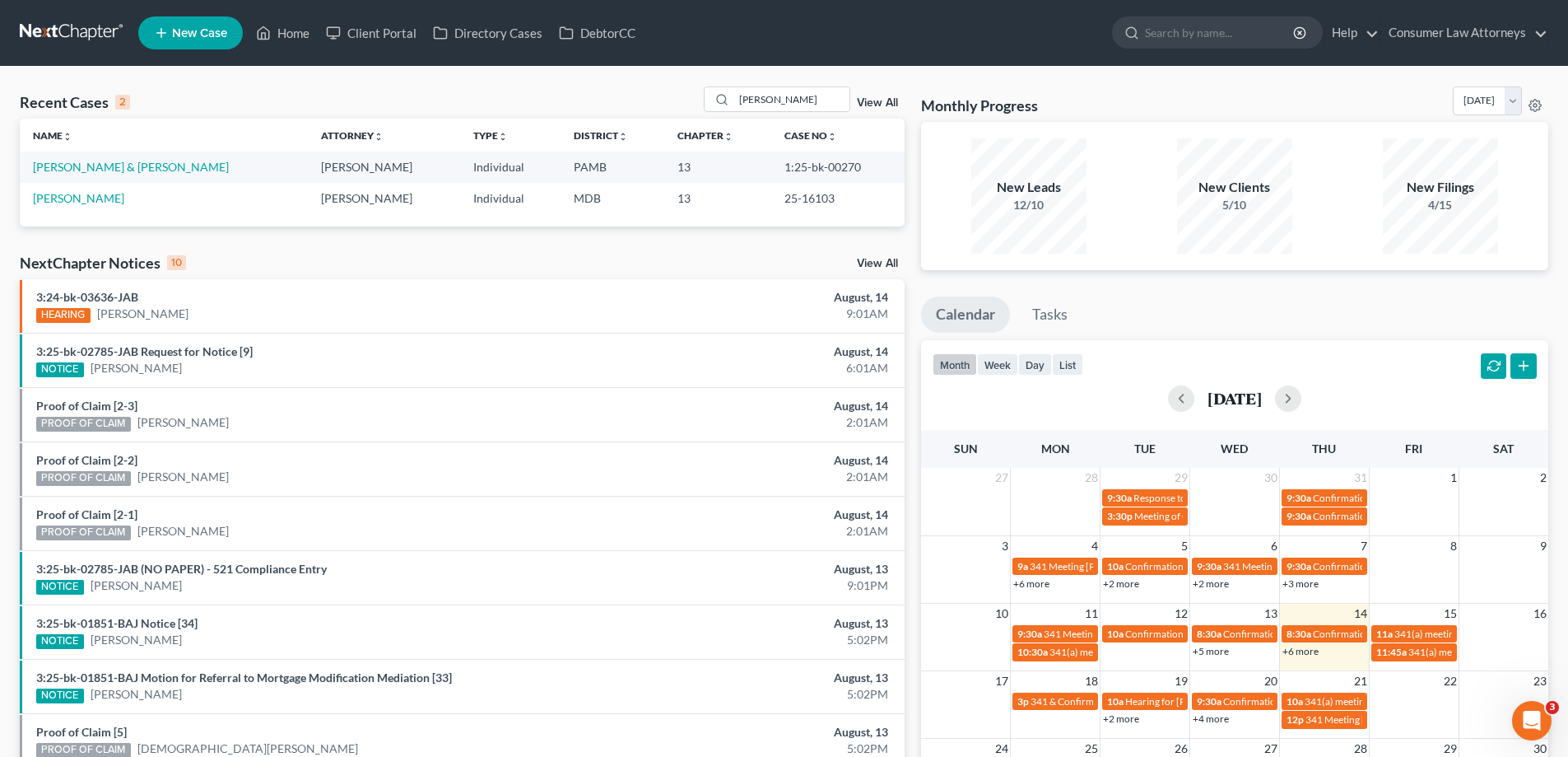
click at [1300, 653] on link "+6 more" at bounding box center [1300, 650] width 36 height 12
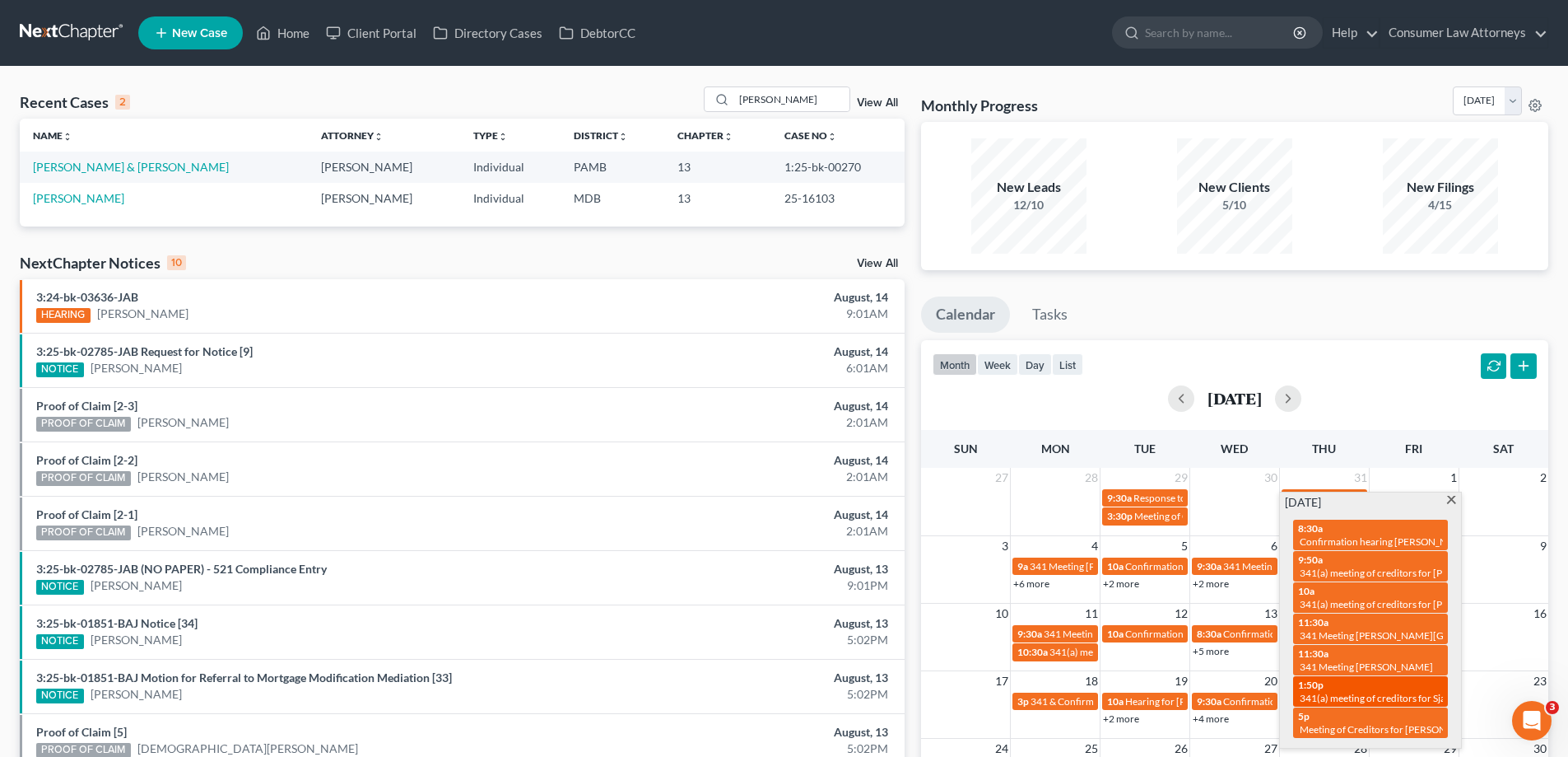
click at [1343, 696] on span "341(a) meeting of creditors for Sjadorhia Hand" at bounding box center [1400, 697] width 200 height 12
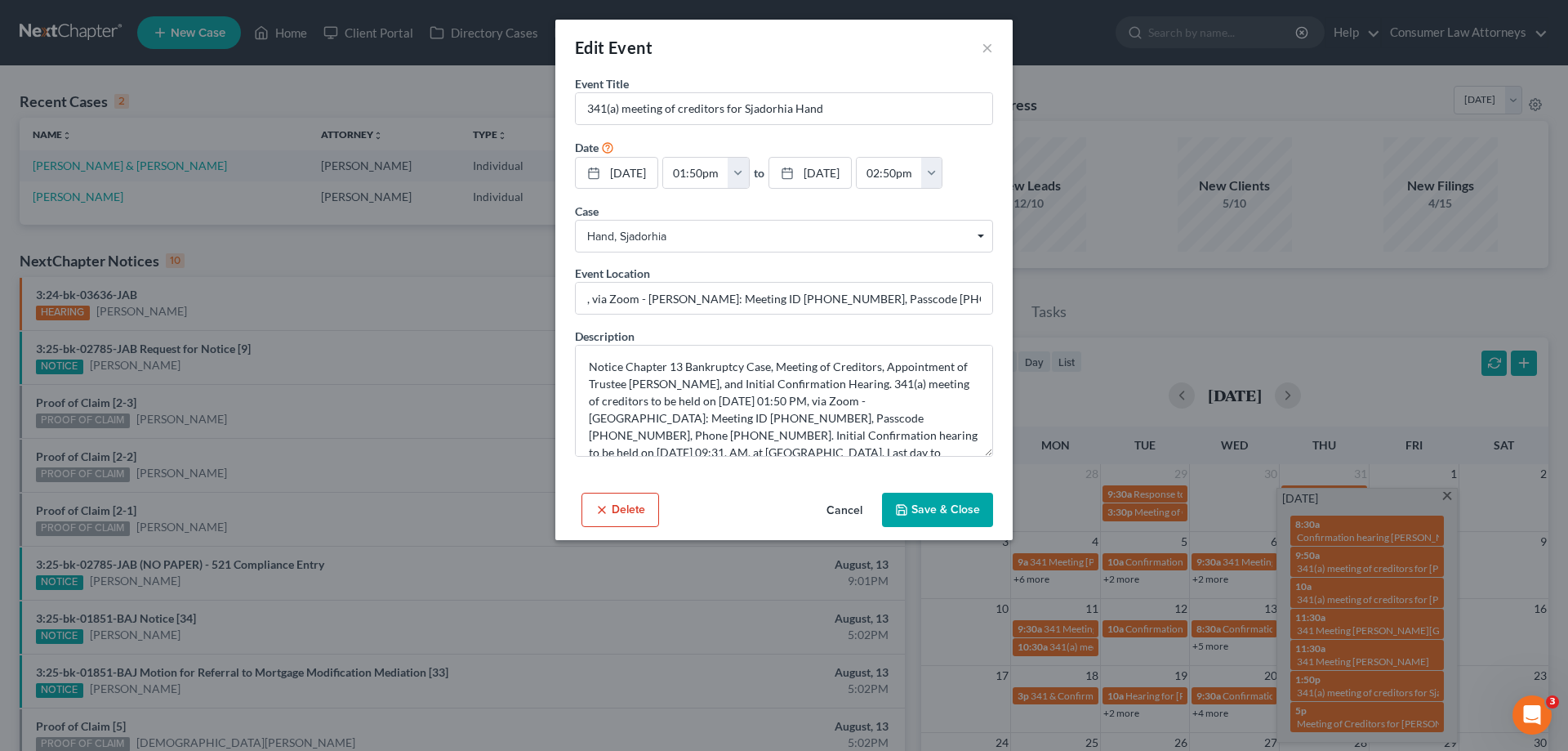
click at [385, 278] on div "Edit Event × Event Title * 341(a) meeting of creditors for Sjadorhia Hand Date …" at bounding box center [784, 375] width 1568 height 751
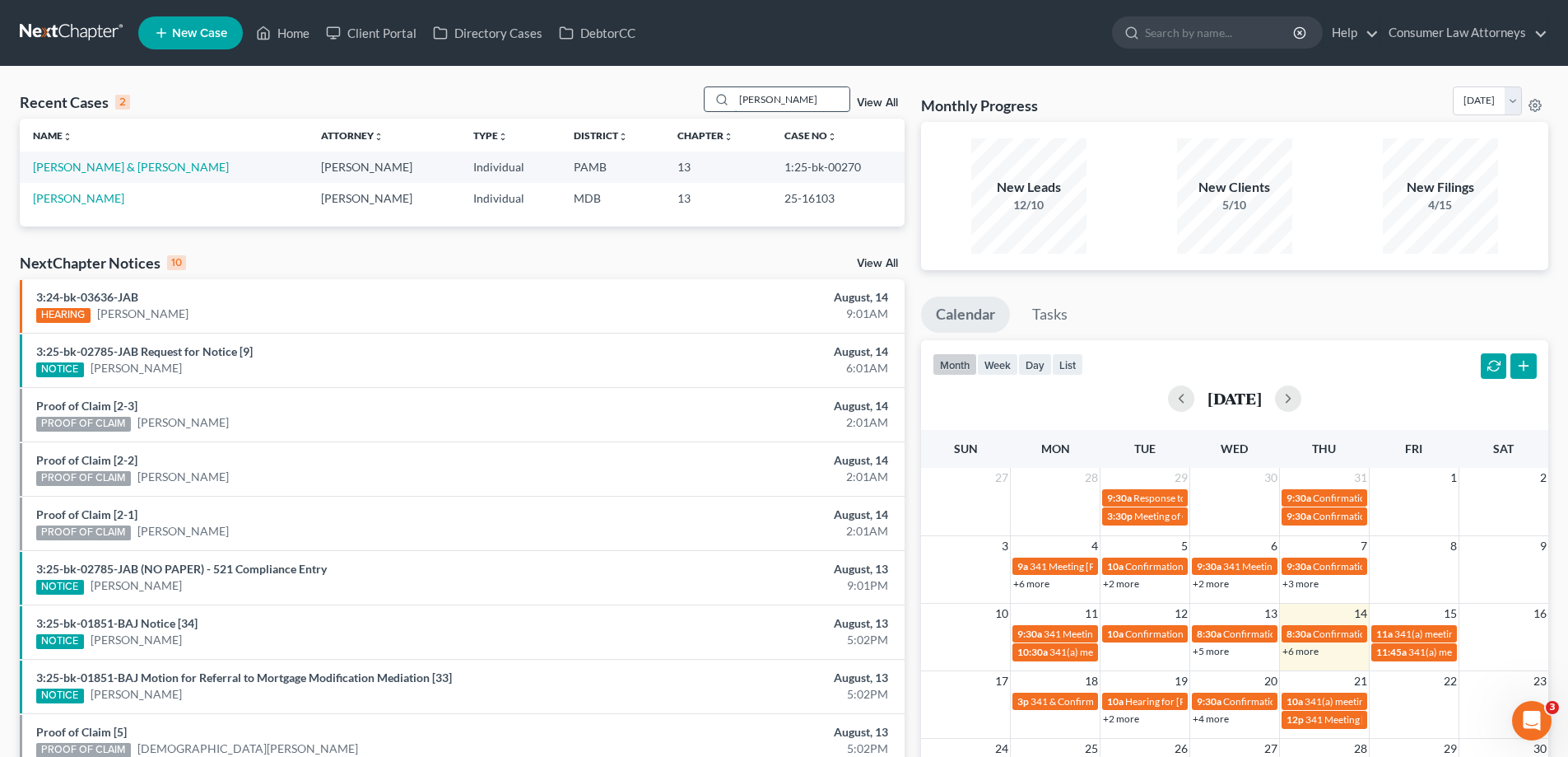
click at [790, 99] on input "[PERSON_NAME]" at bounding box center [791, 99] width 115 height 24
drag, startPoint x: 797, startPoint y: 99, endPoint x: 585, endPoint y: 101, distance: 212.0
click at [585, 105] on div "Recent Cases 2 [PERSON_NAME] View All" at bounding box center [462, 102] width 885 height 32
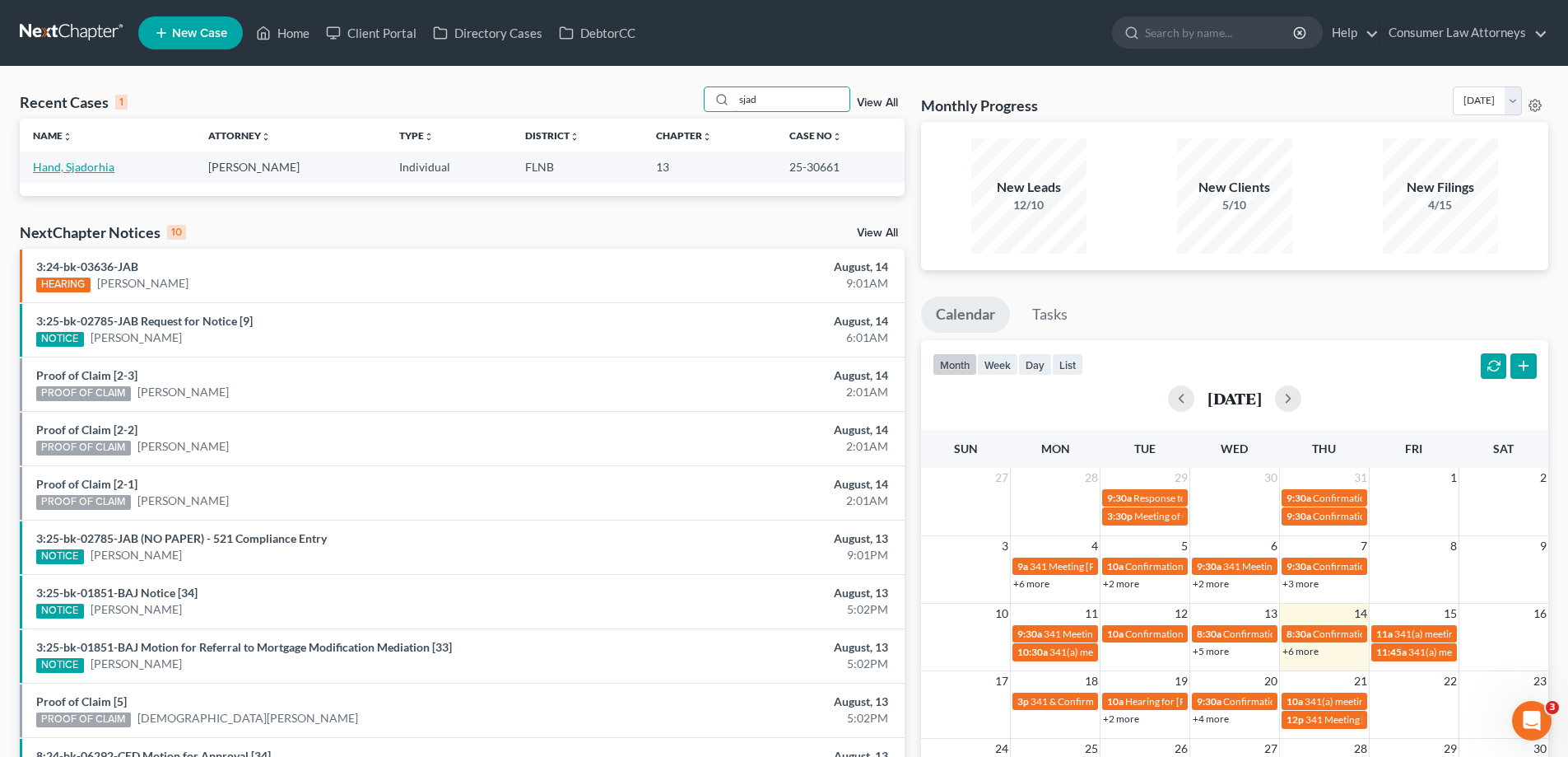
type input "sjad"
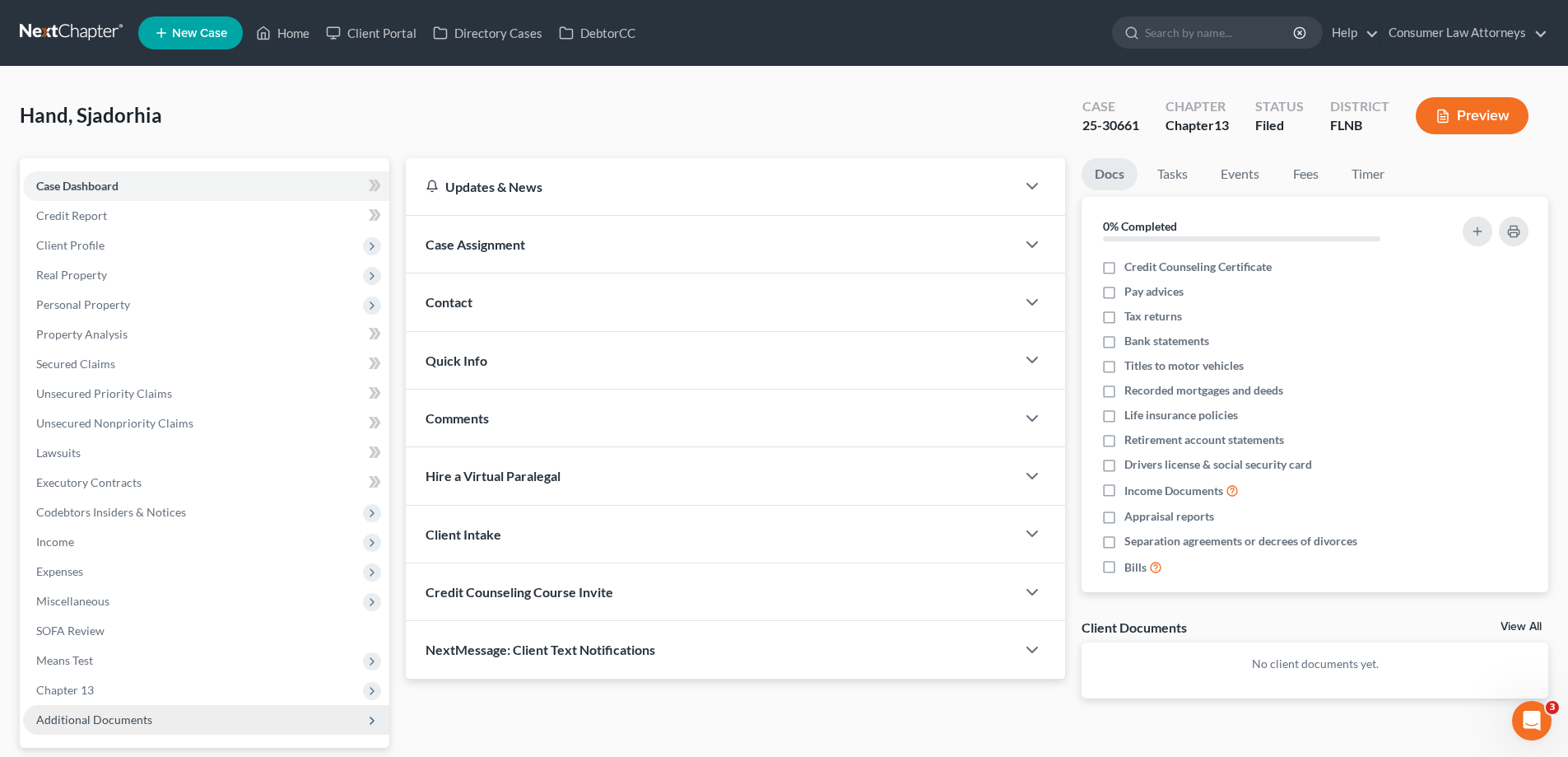
click at [129, 720] on span "Additional Documents" at bounding box center [94, 719] width 116 height 14
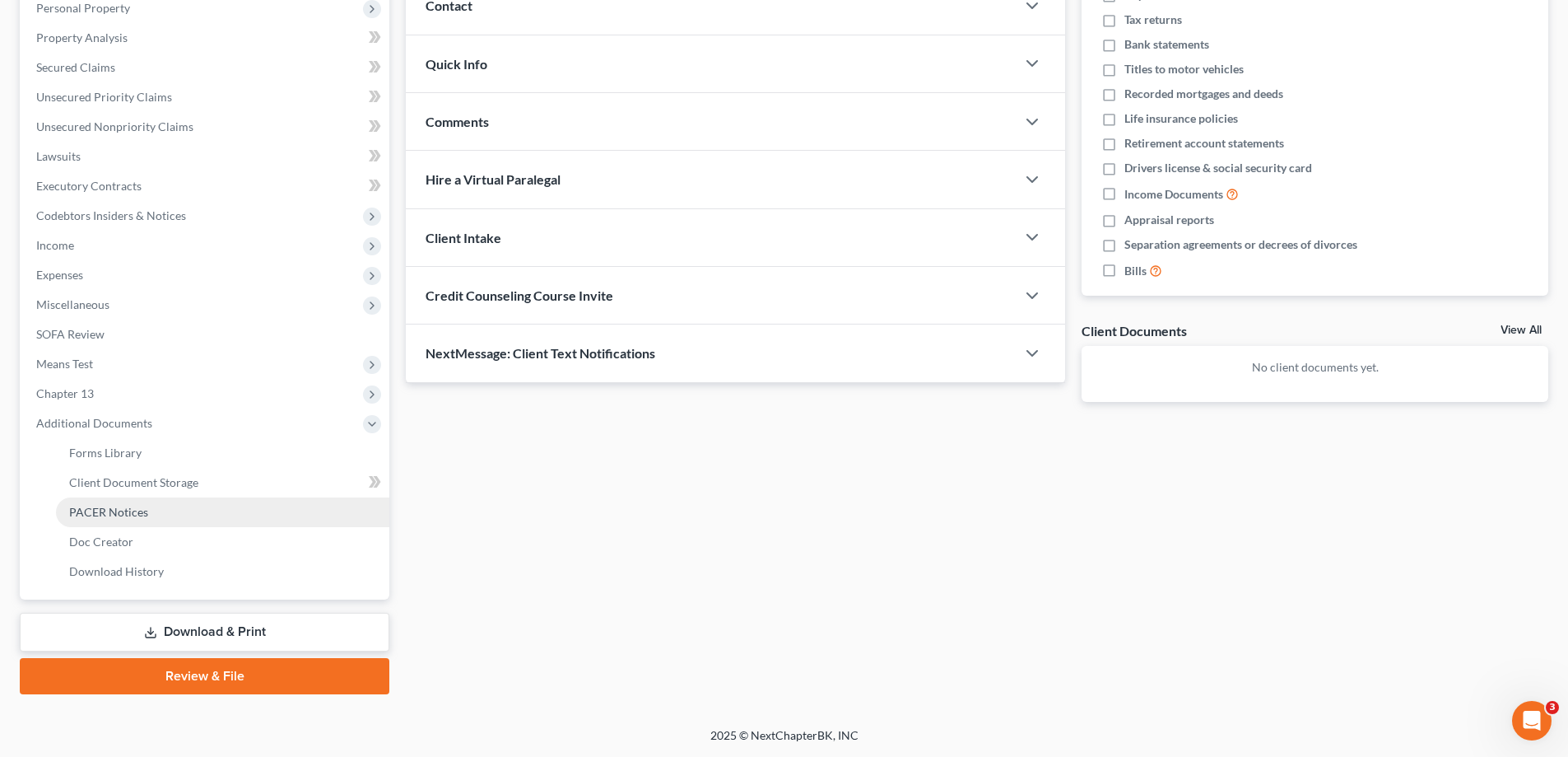
click at [149, 516] on link "PACER Notices" at bounding box center [223, 512] width 333 height 30
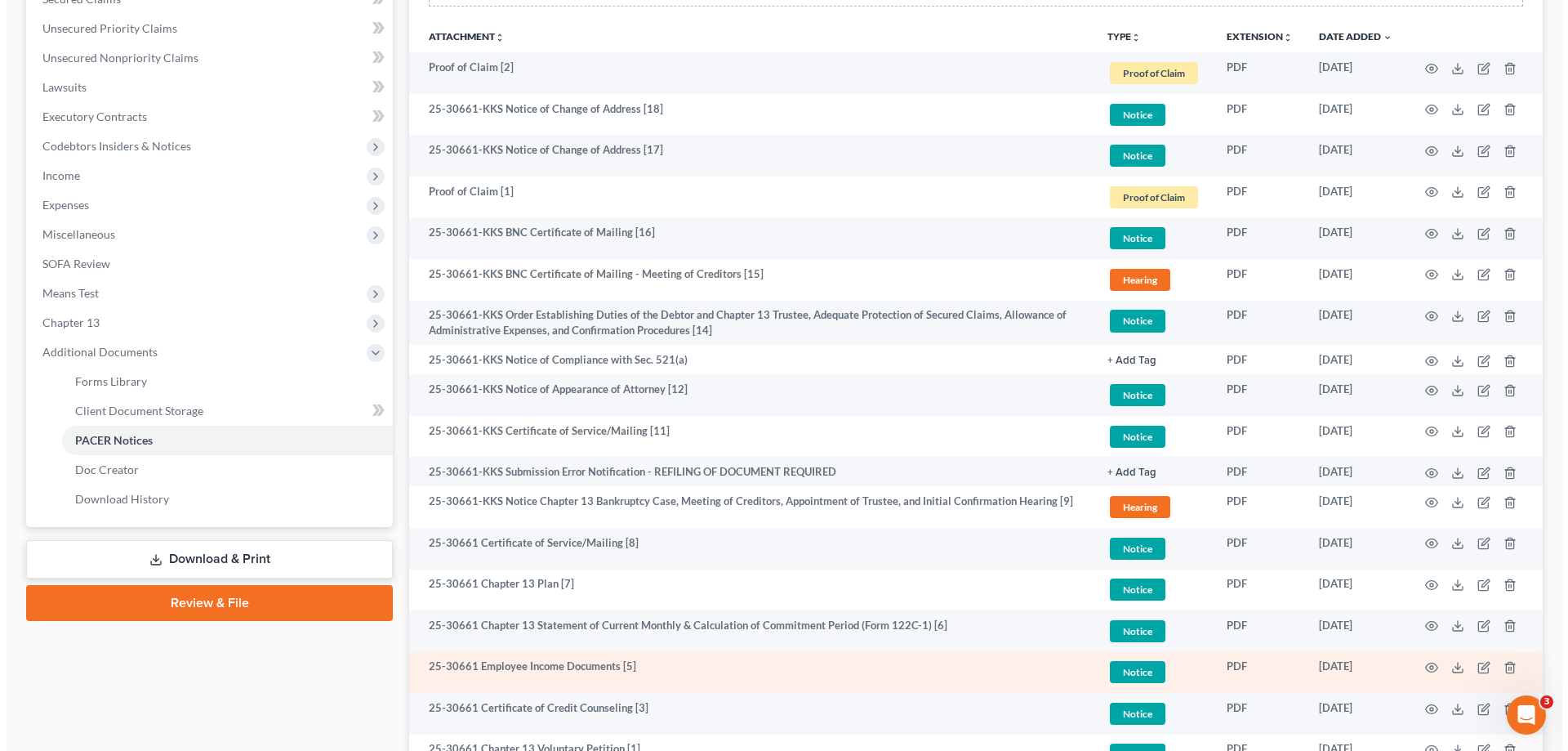
scroll to position [543, 0]
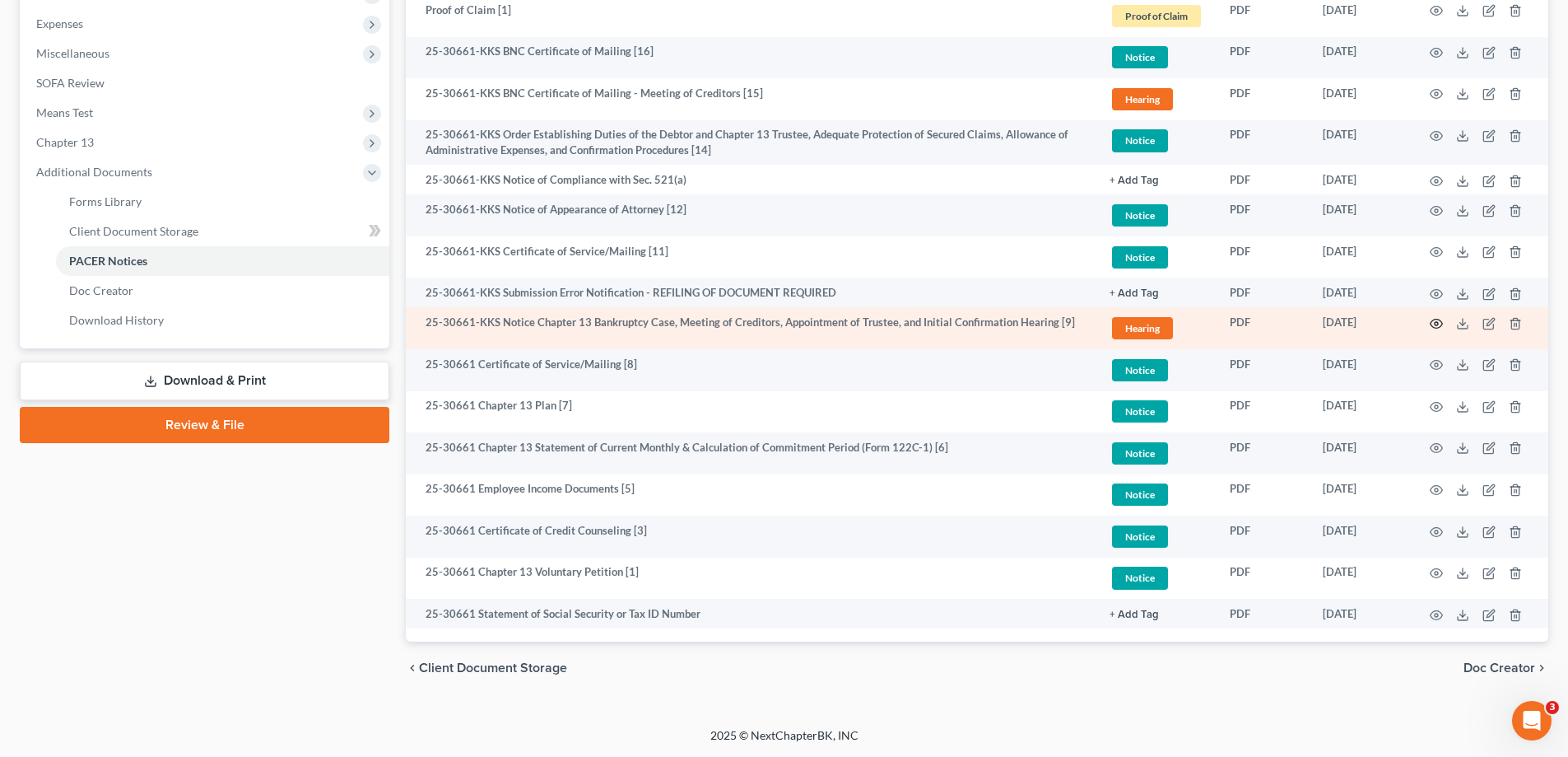
click at [1442, 324] on icon "button" at bounding box center [1436, 324] width 13 height 13
